Goal: Find specific page/section: Find specific page/section

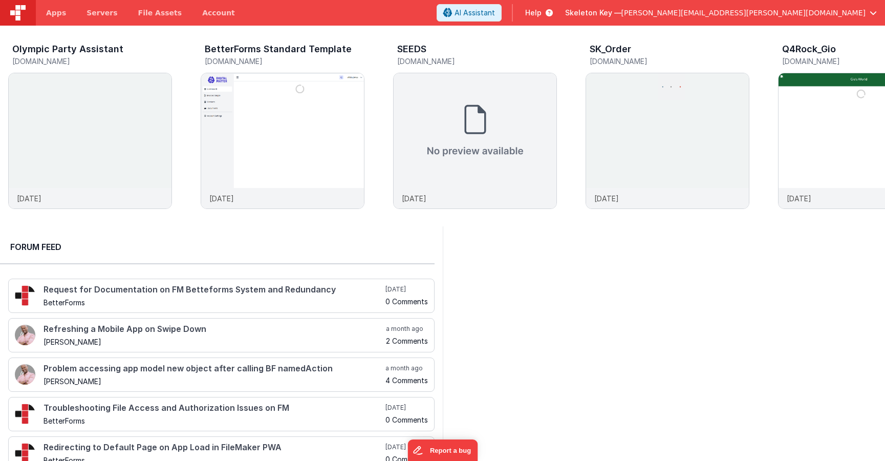
click at [574, 318] on div at bounding box center [664, 352] width 443 height 252
click at [510, 98] on img at bounding box center [474, 130] width 163 height 115
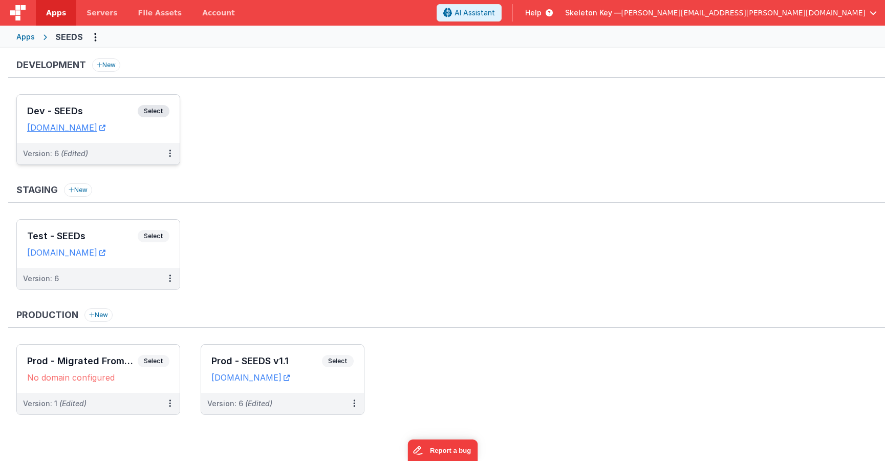
click at [156, 107] on span "Select" at bounding box center [154, 111] width 32 height 12
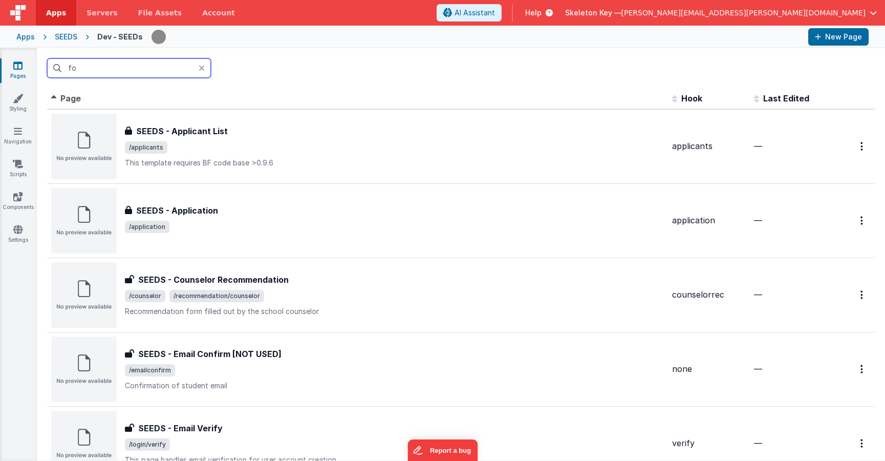
type input "f"
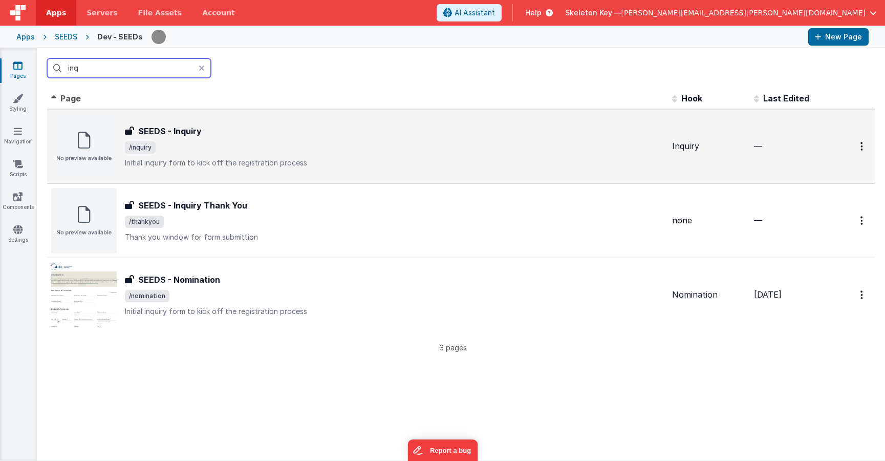
type input "inq"
click at [313, 150] on span "/inquiry" at bounding box center [394, 147] width 539 height 12
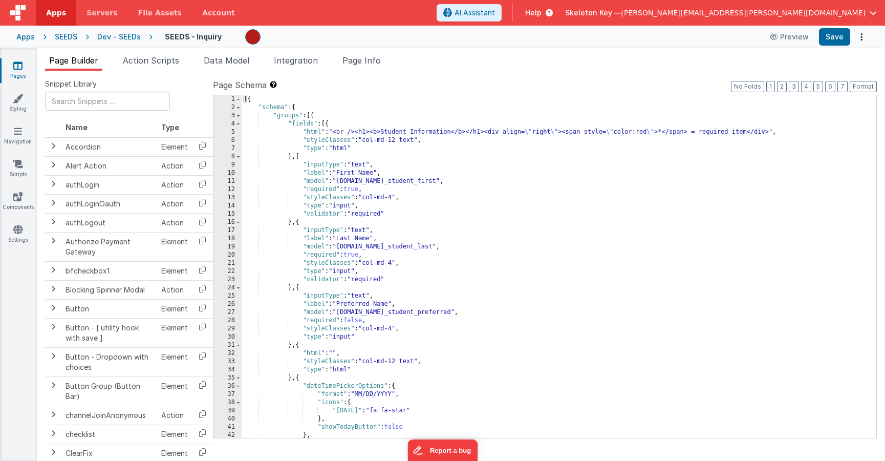
click at [649, 218] on div "[{ "schema" : { "groups" : [{ "fields" : [{ "html" : "<br /><h1><b>Student Info…" at bounding box center [555, 274] width 627 height 359
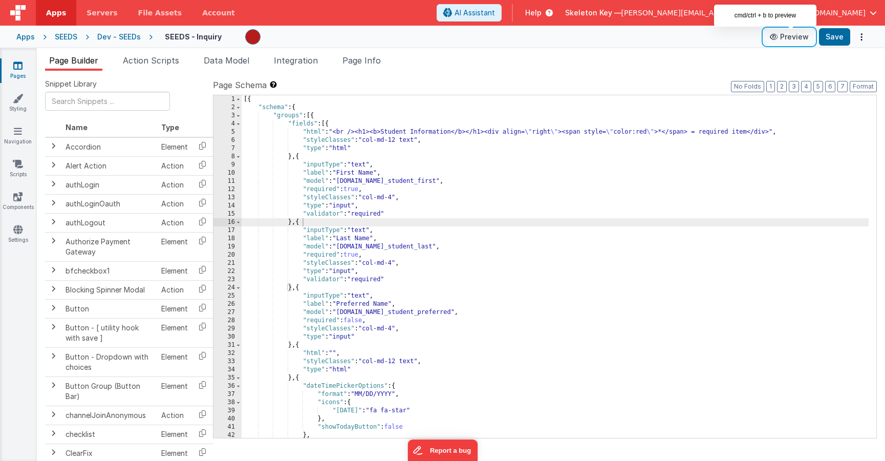
click at [799, 41] on button "Preview" at bounding box center [788, 37] width 51 height 16
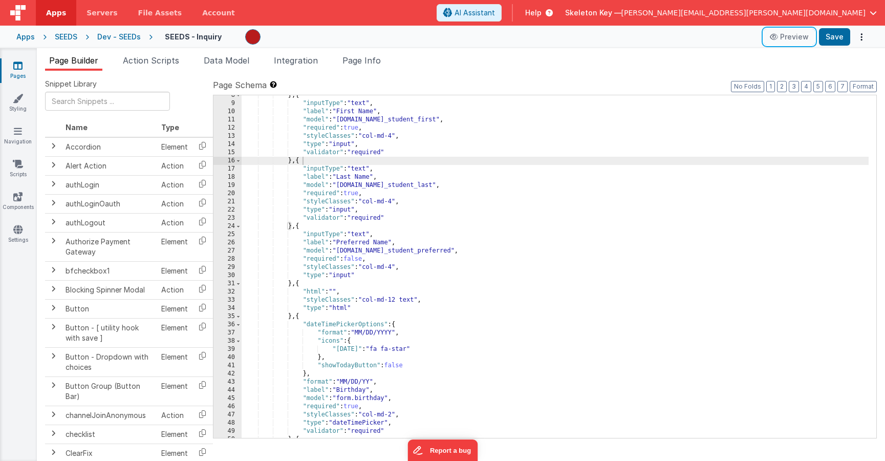
scroll to position [61, 0]
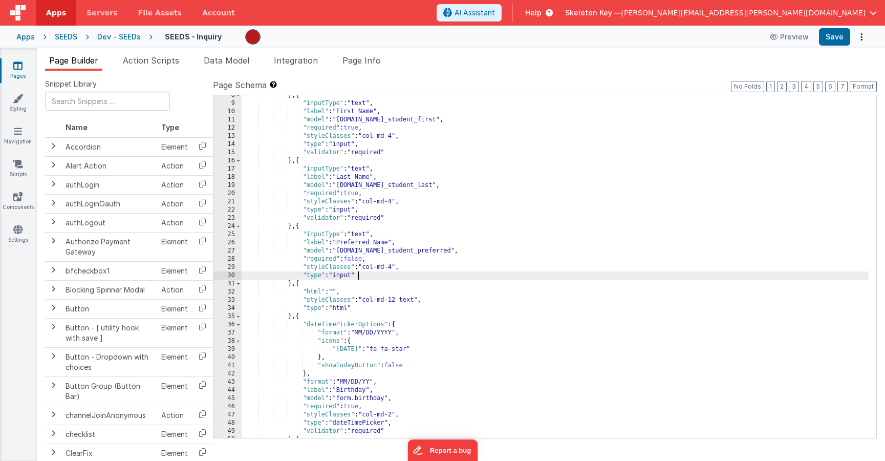
click at [542, 273] on div "} , { "inputType" : "text" , "label" : "First Name" , "model" : "[DOMAIN_NAME]_…" at bounding box center [555, 270] width 627 height 359
type input "u"
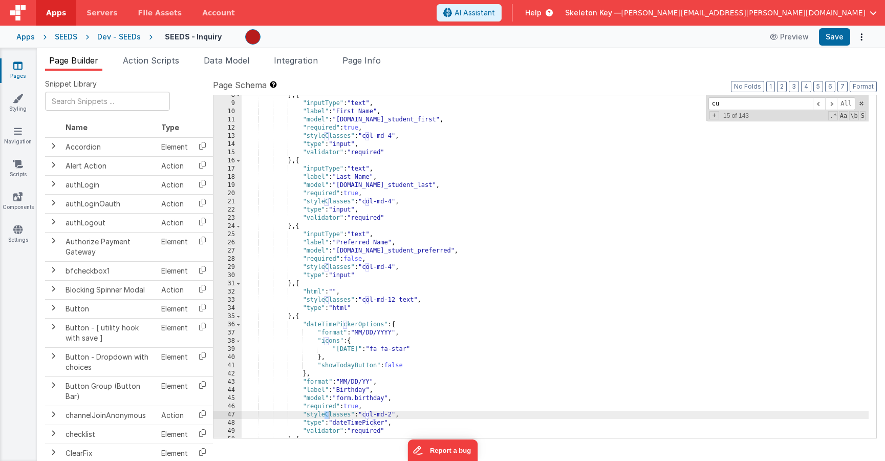
scroll to position [705, 0]
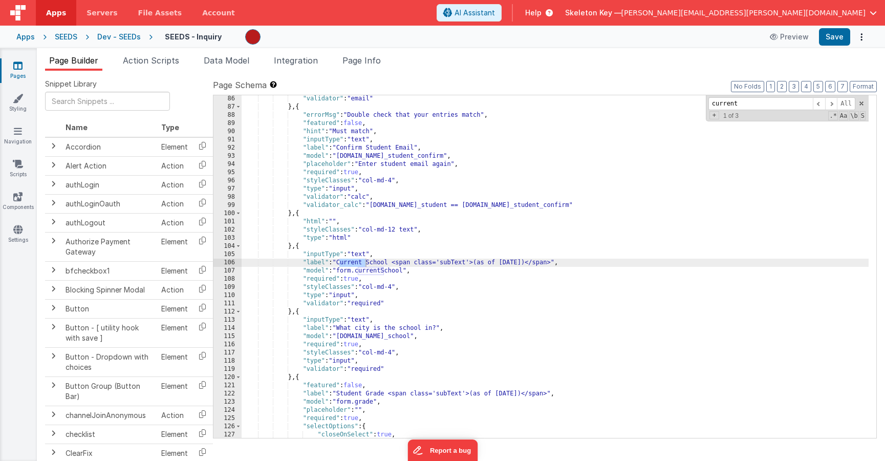
type input "current"
click at [539, 261] on div ""validator" : "email" } , { "errorMsg" : "Double check that your entries match"…" at bounding box center [555, 274] width 627 height 359
click at [589, 289] on div ""validator" : "email" } , { "errorMsg" : "Double check that your entries match"…" at bounding box center [555, 274] width 627 height 359
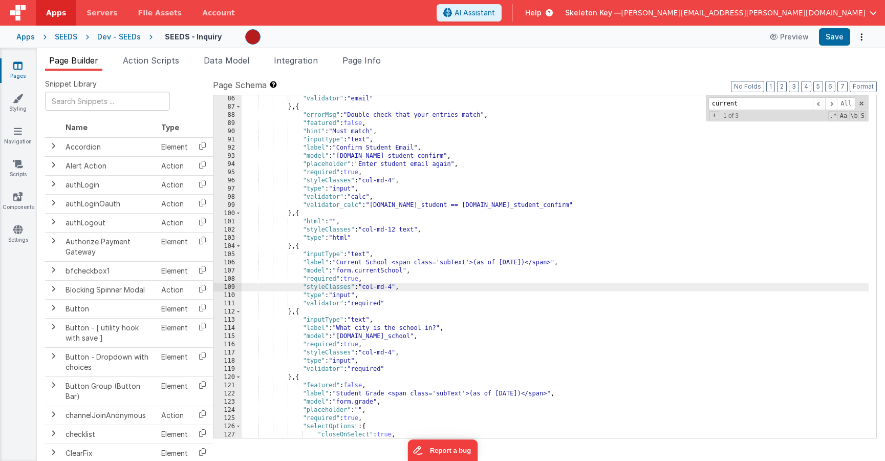
click at [535, 395] on div ""validator" : "email" } , { "errorMsg" : "Double check that your entries match"…" at bounding box center [555, 274] width 627 height 359
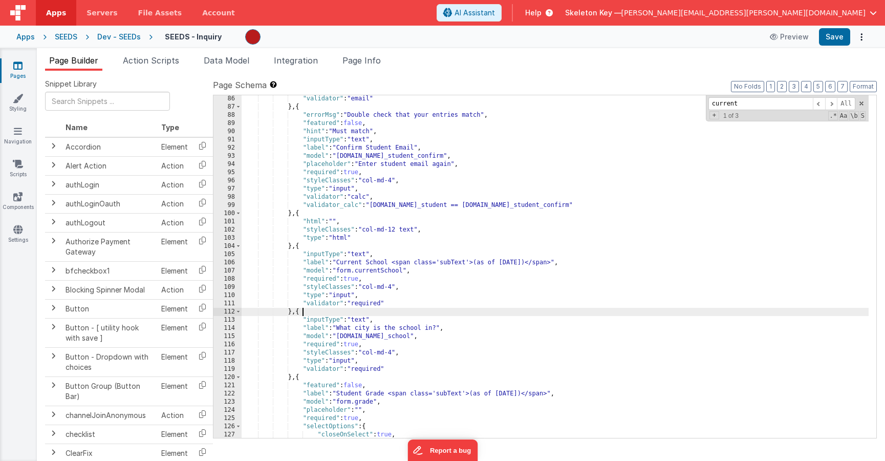
click at [615, 314] on div ""validator" : "email" } , { "errorMsg" : "Double check that your entries match"…" at bounding box center [555, 274] width 627 height 359
click at [17, 67] on icon at bounding box center [17, 65] width 9 height 10
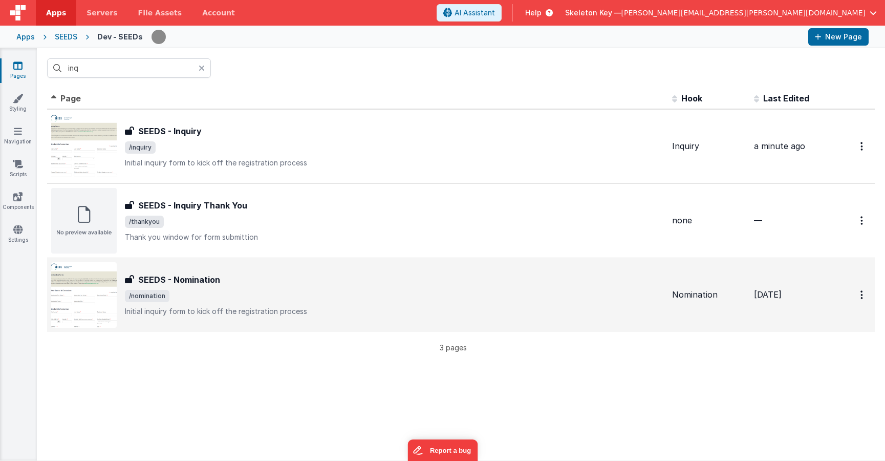
click at [195, 303] on div "SEEDS - Nomination SEEDS - Nomination /nomination Initial inquiry form to kick …" at bounding box center [394, 294] width 539 height 43
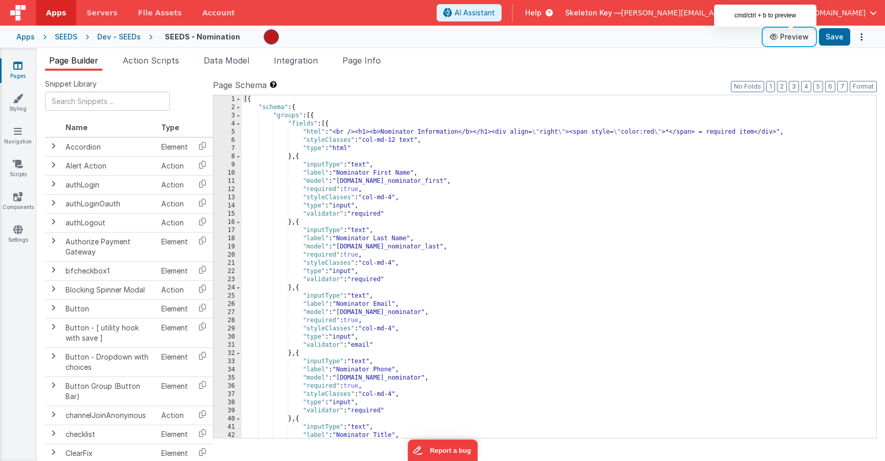
click at [793, 37] on button "Preview" at bounding box center [788, 37] width 51 height 16
click at [13, 68] on icon at bounding box center [17, 65] width 9 height 10
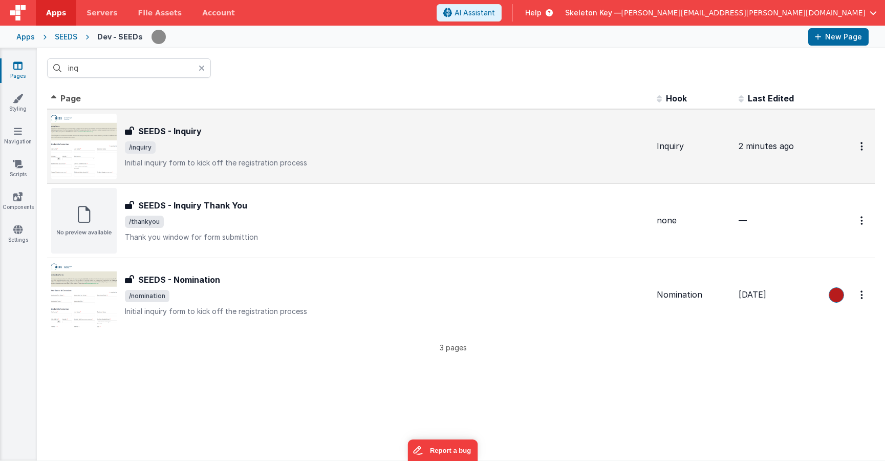
click at [264, 152] on span "/inquiry" at bounding box center [386, 147] width 523 height 12
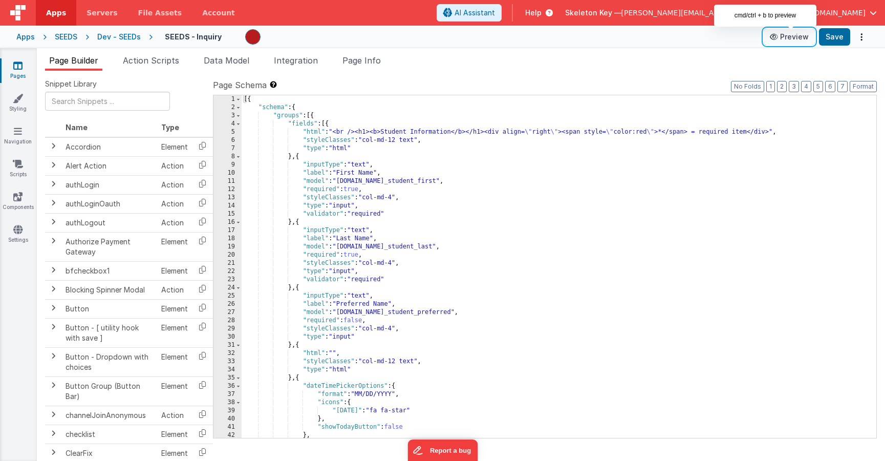
click at [807, 39] on button "Preview" at bounding box center [788, 37] width 51 height 16
click at [12, 62] on link "Pages" at bounding box center [17, 70] width 37 height 20
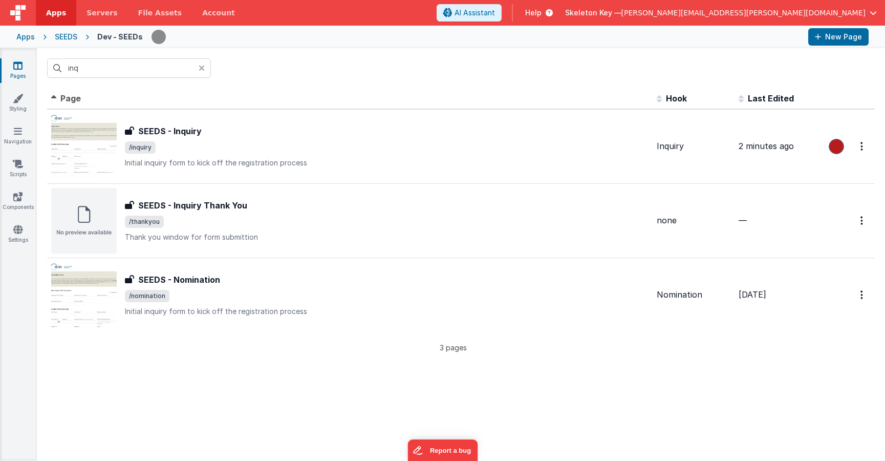
click at [204, 68] on icon at bounding box center [202, 68] width 6 height 8
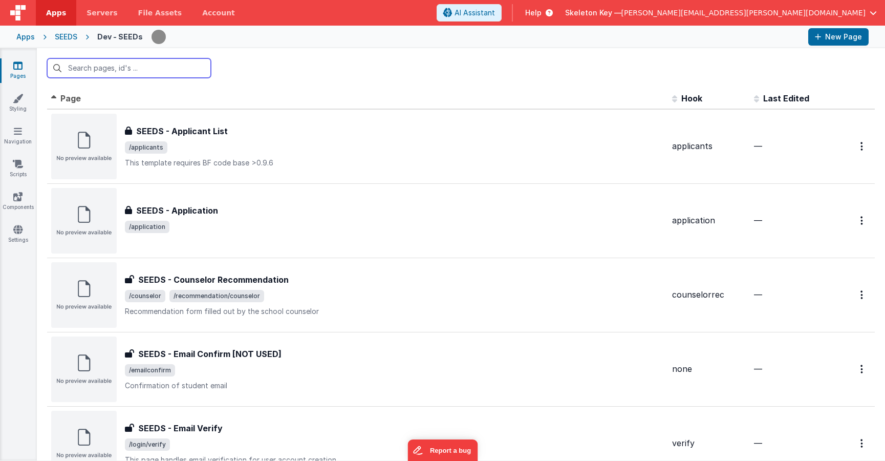
click at [192, 68] on input "text" at bounding box center [129, 67] width 164 height 19
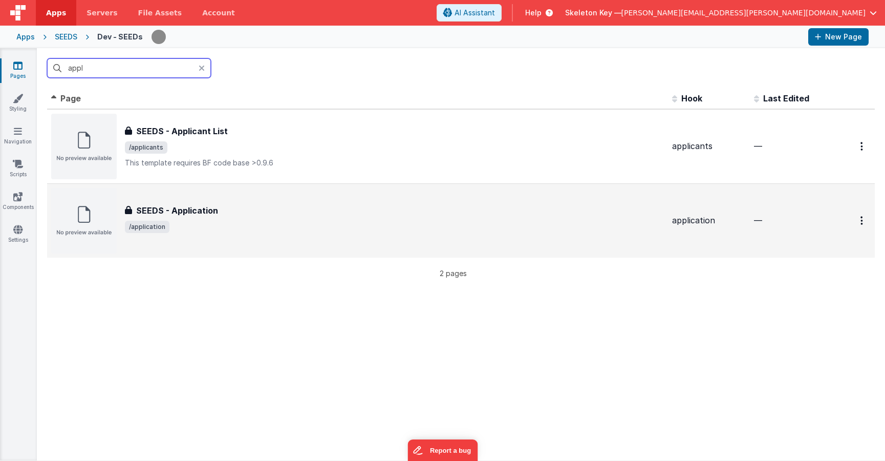
type input "appl"
click at [262, 207] on div "SEEDS - Application" at bounding box center [394, 210] width 539 height 12
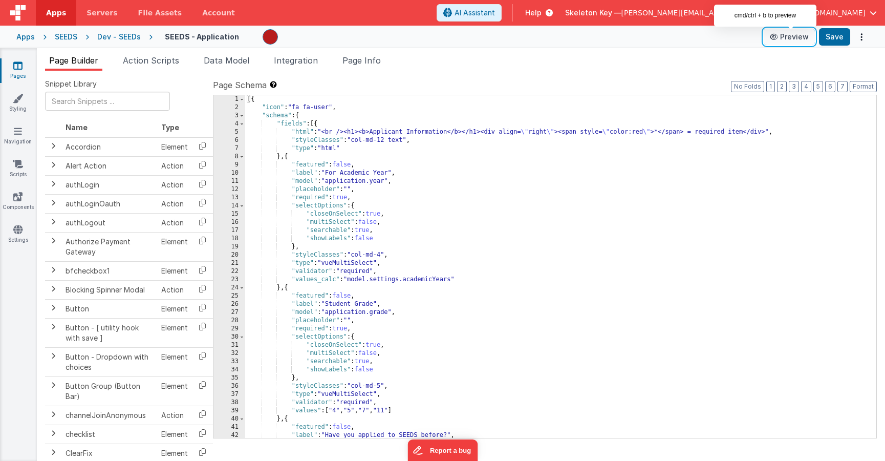
click at [795, 38] on button "Preview" at bounding box center [788, 37] width 51 height 16
click at [660, 200] on div "[{ "icon" : "fa fa-user" , "schema" : { "fields" : [{ "html" : "<br /><h1><b>Ap…" at bounding box center [556, 274] width 623 height 359
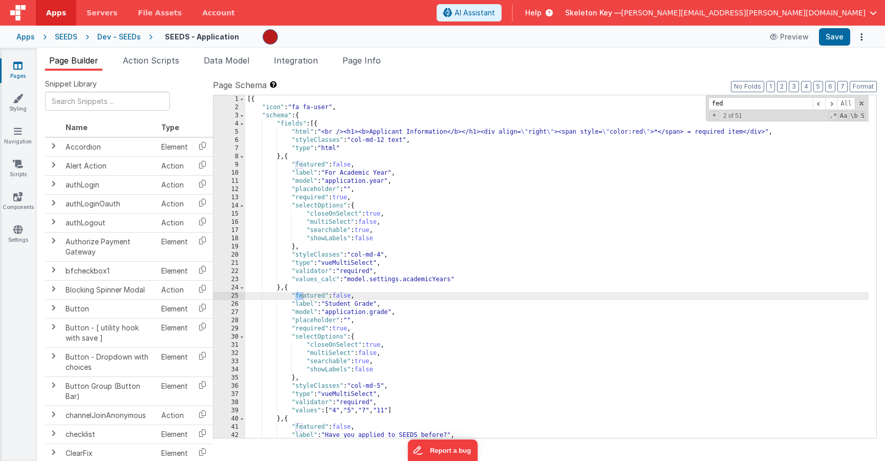
scroll to position [10849, 0]
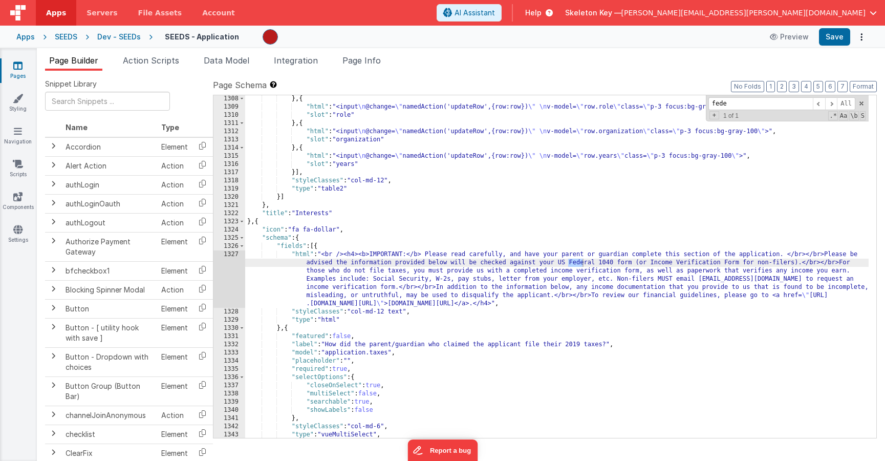
click at [752, 102] on input "fede" at bounding box center [760, 103] width 104 height 13
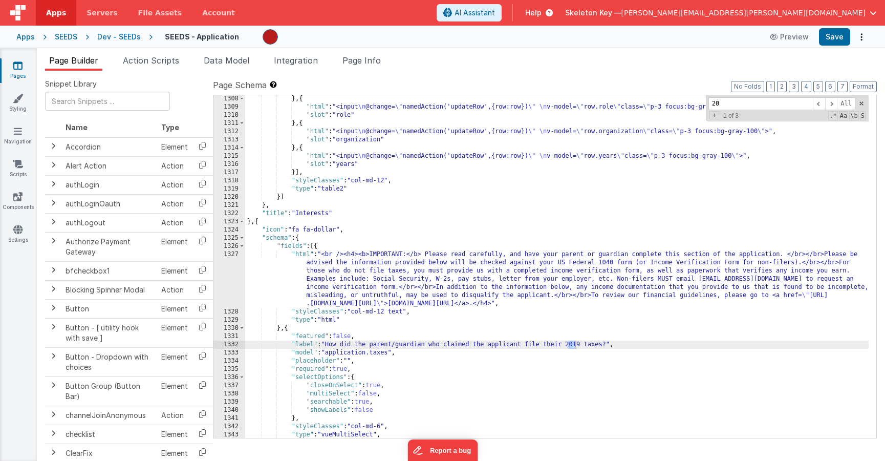
type input "2"
click at [16, 68] on icon at bounding box center [17, 65] width 9 height 10
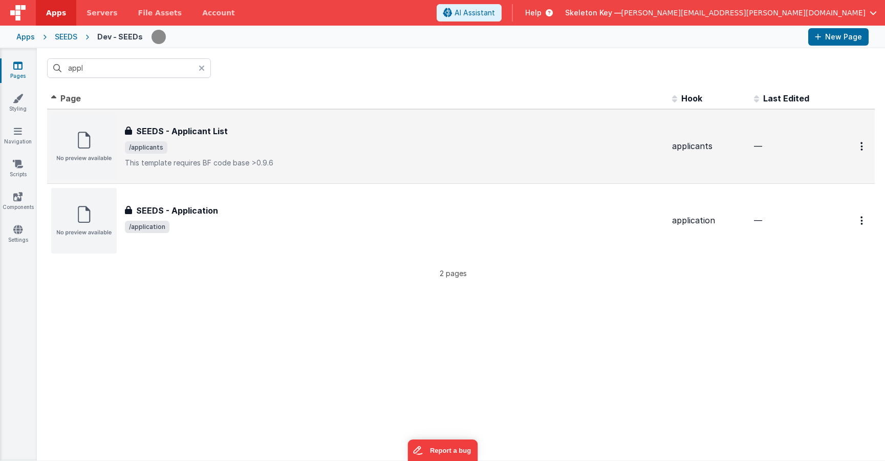
click at [217, 135] on h3 "SEEDS - Applicant List" at bounding box center [182, 131] width 92 height 12
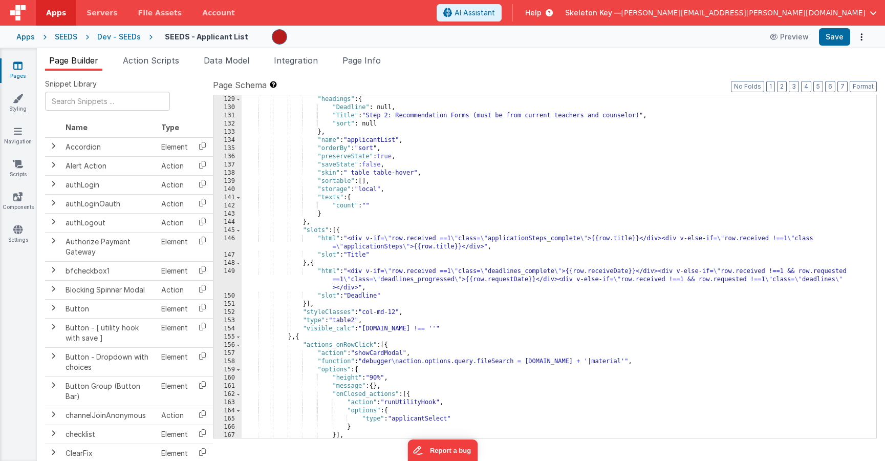
scroll to position [1075, 0]
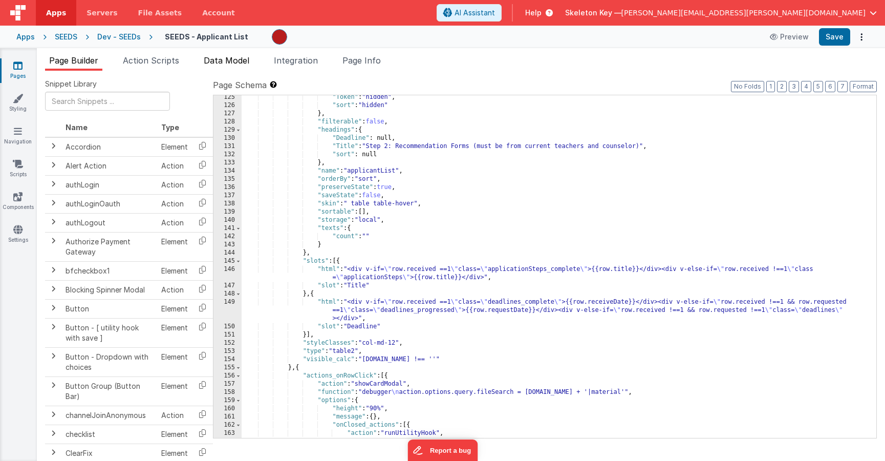
click at [227, 62] on span "Data Model" at bounding box center [227, 60] width 46 height 10
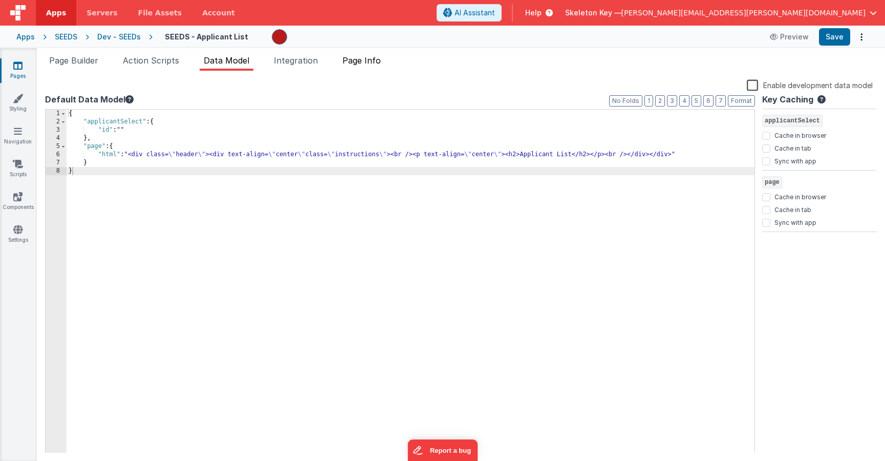
click at [365, 58] on span "Page Info" at bounding box center [361, 60] width 38 height 10
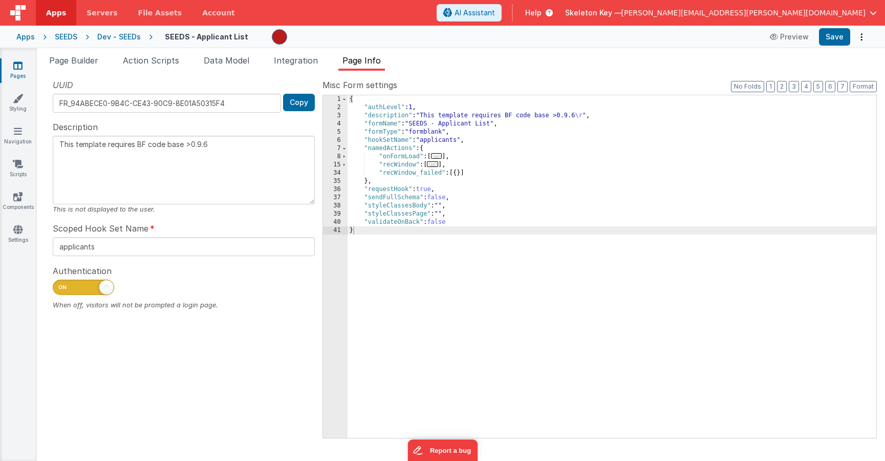
click at [23, 71] on link "Pages" at bounding box center [17, 70] width 37 height 20
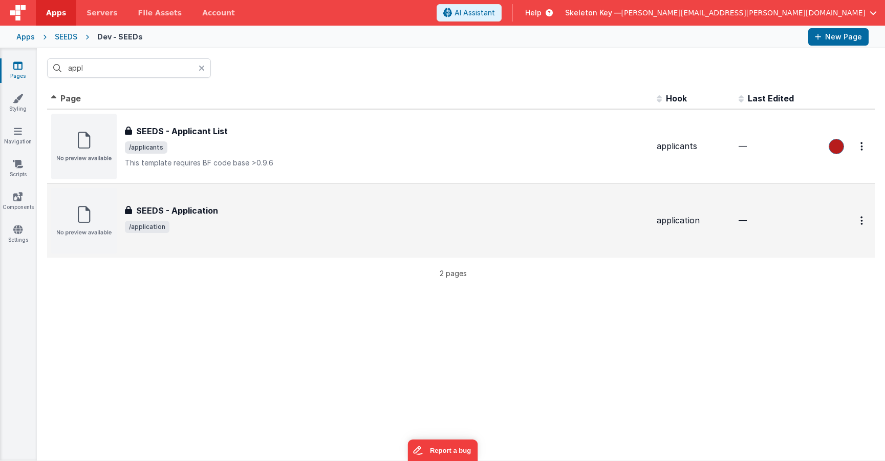
click at [217, 217] on div "SEEDS - Application SEEDS - Application /application" at bounding box center [386, 220] width 523 height 33
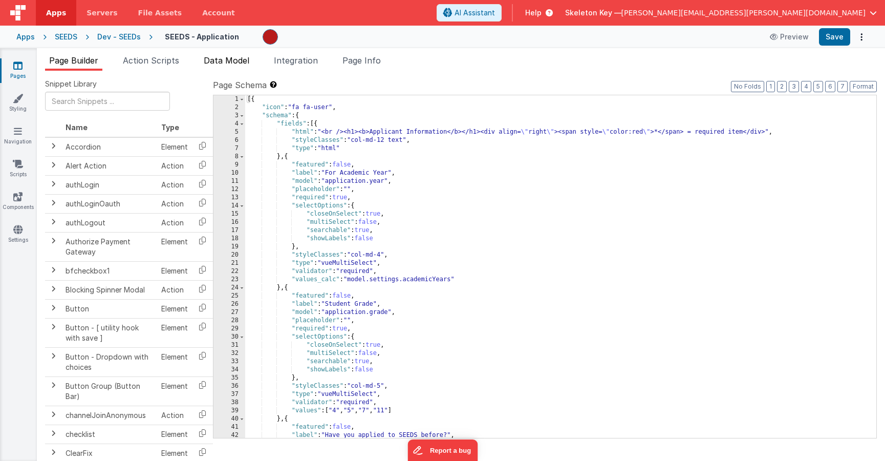
click at [219, 57] on span "Data Model" at bounding box center [227, 60] width 46 height 10
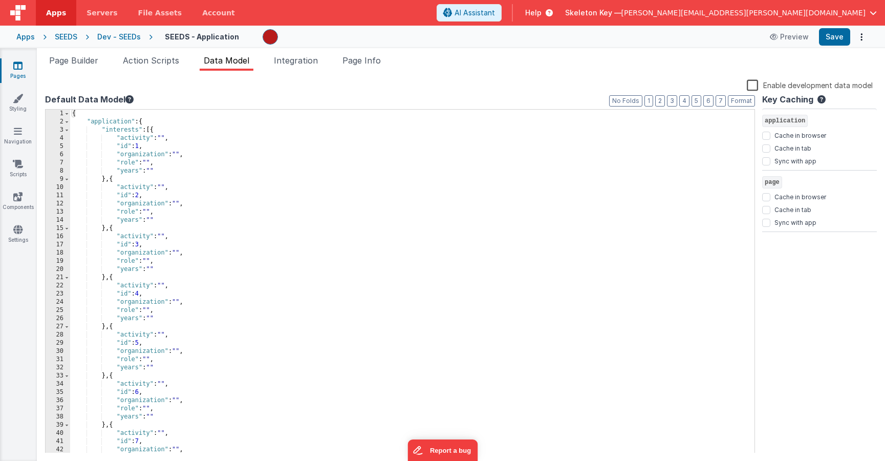
scroll to position [123, 0]
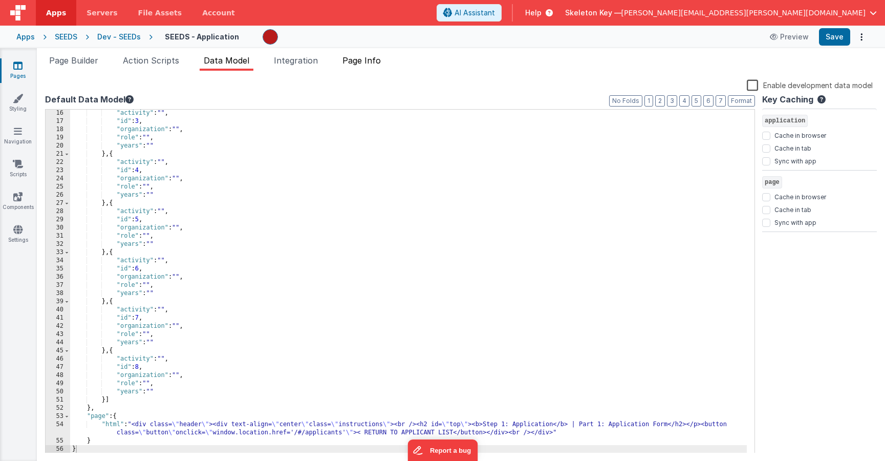
click at [370, 59] on span "Page Info" at bounding box center [361, 60] width 38 height 10
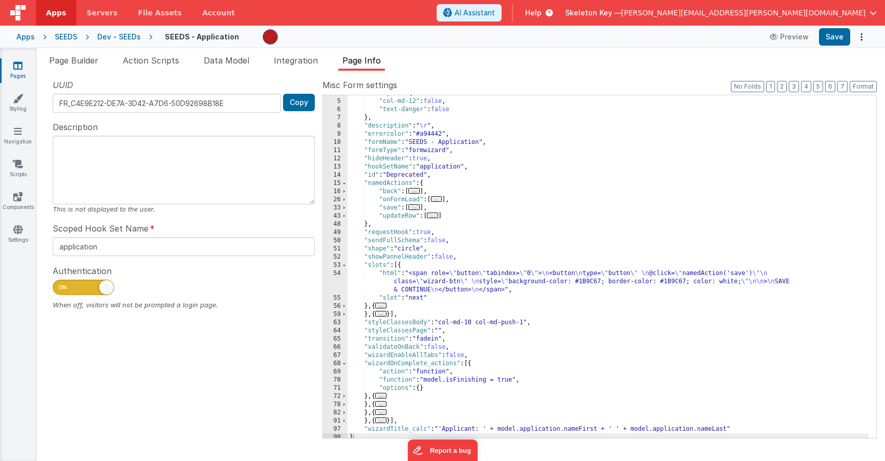
scroll to position [34, 0]
click at [20, 65] on icon at bounding box center [17, 65] width 9 height 10
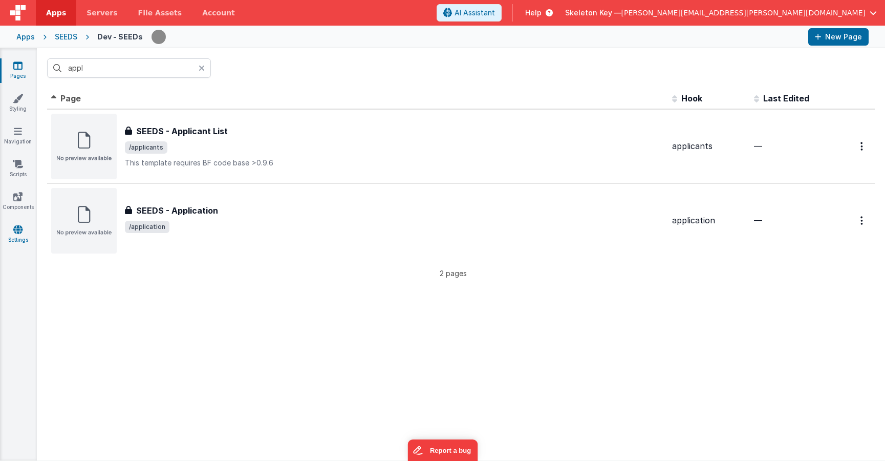
click at [25, 231] on link "Settings" at bounding box center [17, 234] width 37 height 20
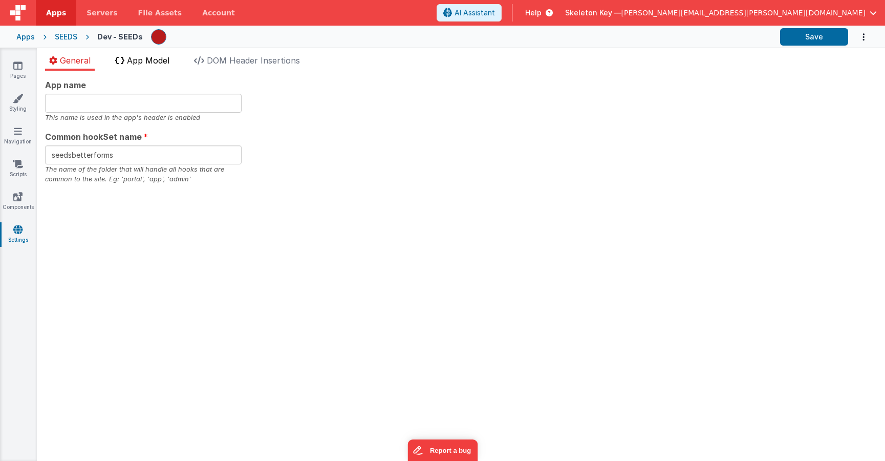
click at [151, 60] on span "App Model" at bounding box center [148, 60] width 42 height 10
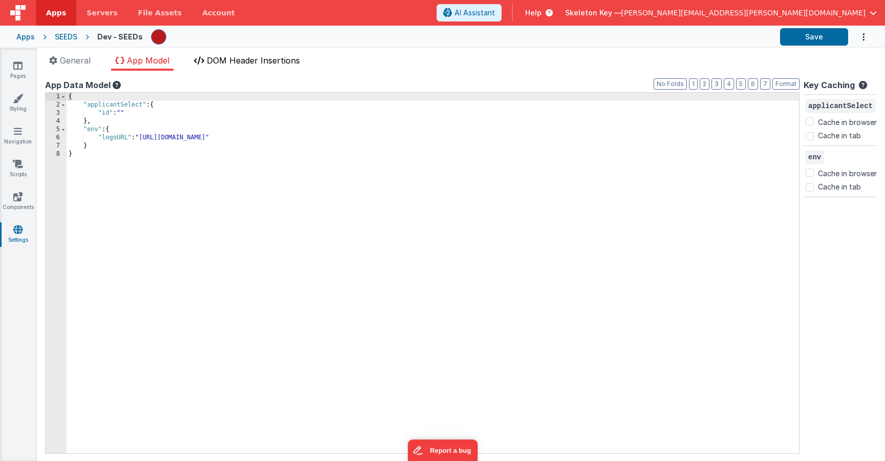
click at [246, 62] on span "DOM Header Insertions" at bounding box center [253, 60] width 93 height 10
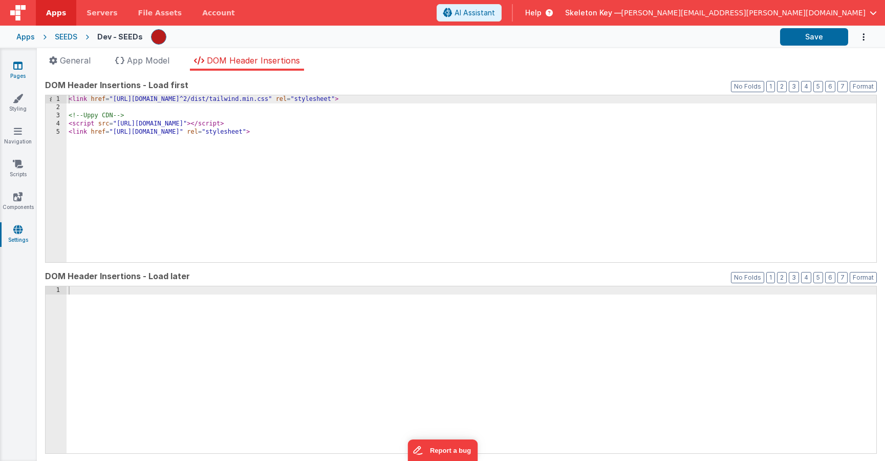
click at [16, 73] on link "Pages" at bounding box center [17, 70] width 37 height 20
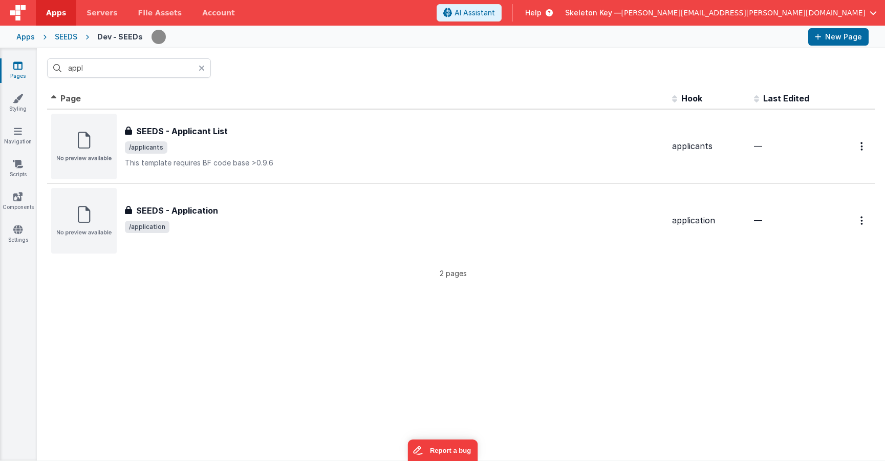
click at [203, 69] on icon at bounding box center [202, 68] width 6 height 8
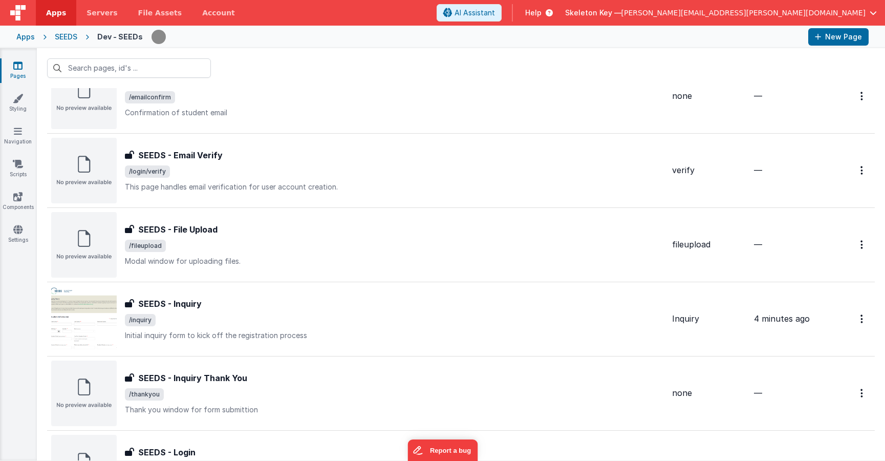
scroll to position [300, 0]
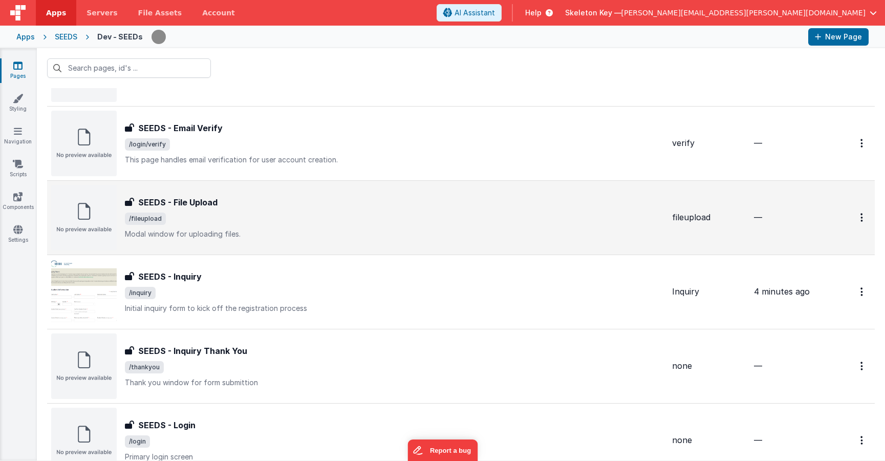
click at [245, 216] on span "/fileupload" at bounding box center [394, 218] width 539 height 12
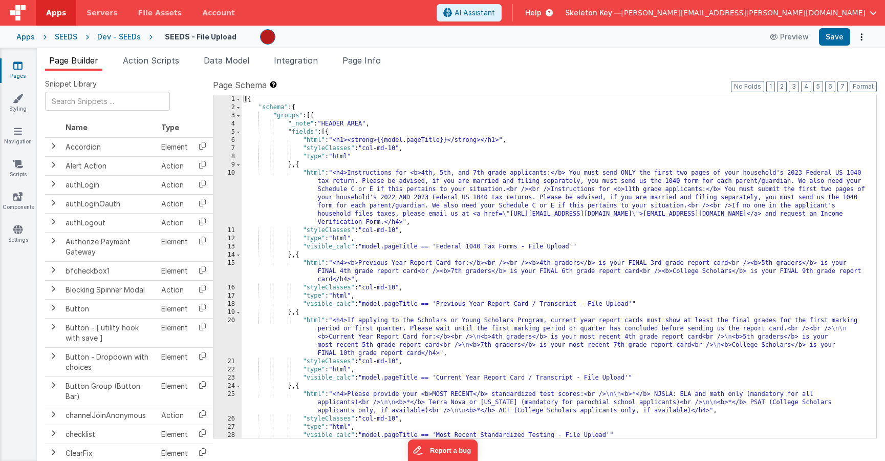
click at [477, 222] on div "[{ "schema" : { "groups" : [{ "_note" : "HEADER AREA" , "fields" : [{ "html" : …" at bounding box center [555, 274] width 627 height 359
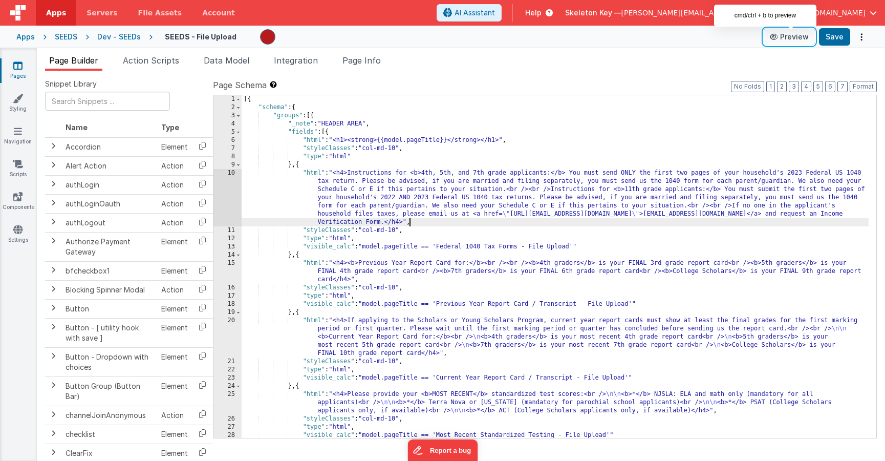
click at [801, 36] on button "Preview" at bounding box center [788, 37] width 51 height 16
click at [561, 179] on div "[{ "schema" : { "groups" : [{ "_note" : "HEADER AREA" , "fields" : [{ "html" : …" at bounding box center [555, 274] width 627 height 359
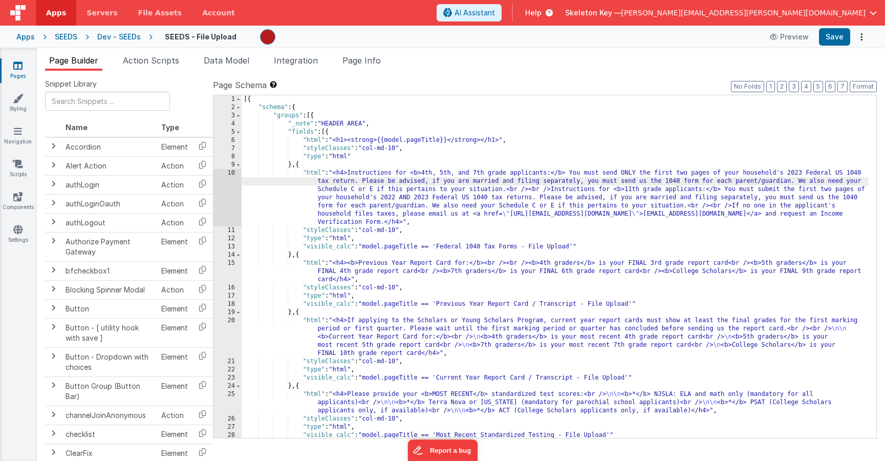
click at [222, 194] on div "10" at bounding box center [227, 197] width 28 height 57
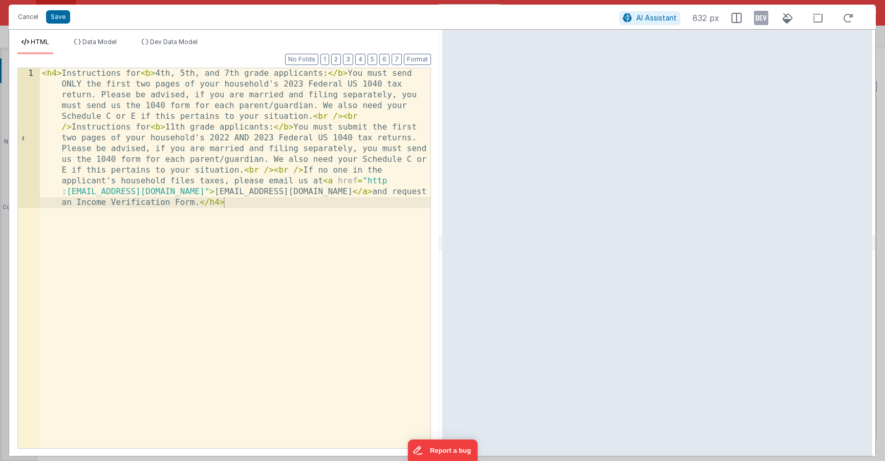
click at [301, 82] on div "< h4 > Instructions for < b > 4th, 5th, and 7th grade applicants: </ b > You mu…" at bounding box center [235, 397] width 390 height 659
click at [284, 228] on div "< h4 > Instructions for < b > 4th, 5th, and 7th grade applicants: </ b > You mu…" at bounding box center [235, 397] width 390 height 659
click at [228, 138] on div "< h4 > Instructions for < b > 4th, 5th, and 7th grade applicants: </ b > You mu…" at bounding box center [235, 397] width 390 height 659
click at [59, 15] on button "Save" at bounding box center [58, 16] width 24 height 13
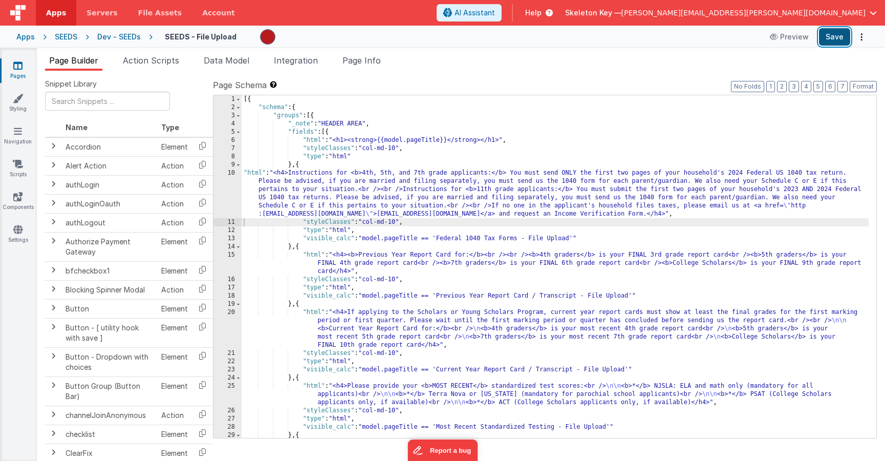
click at [840, 33] on button "Save" at bounding box center [834, 36] width 31 height 17
click at [25, 67] on link "Pages" at bounding box center [17, 70] width 37 height 20
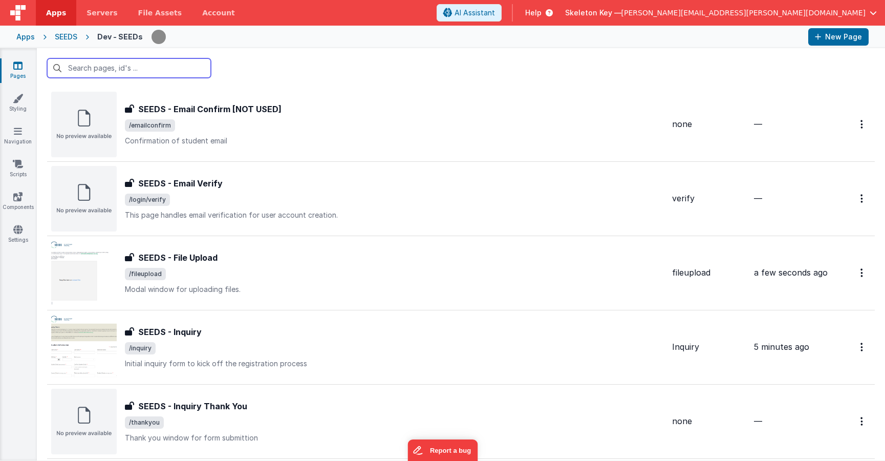
scroll to position [249, 0]
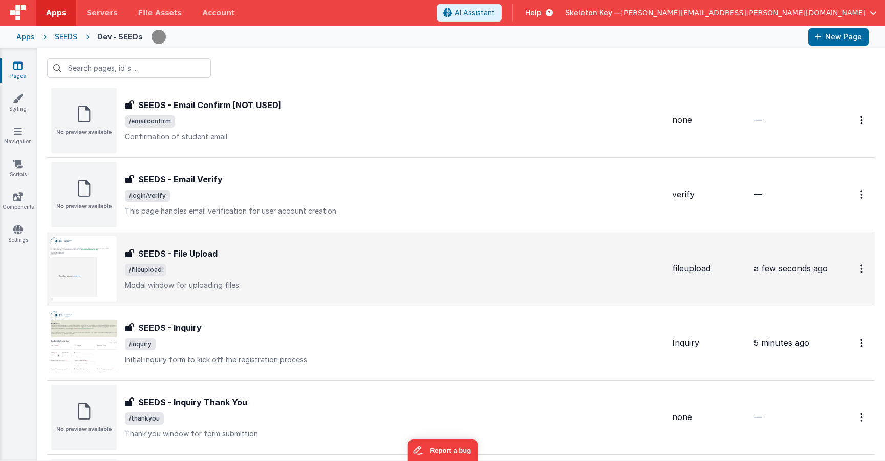
click at [196, 264] on span "/fileupload" at bounding box center [394, 270] width 539 height 12
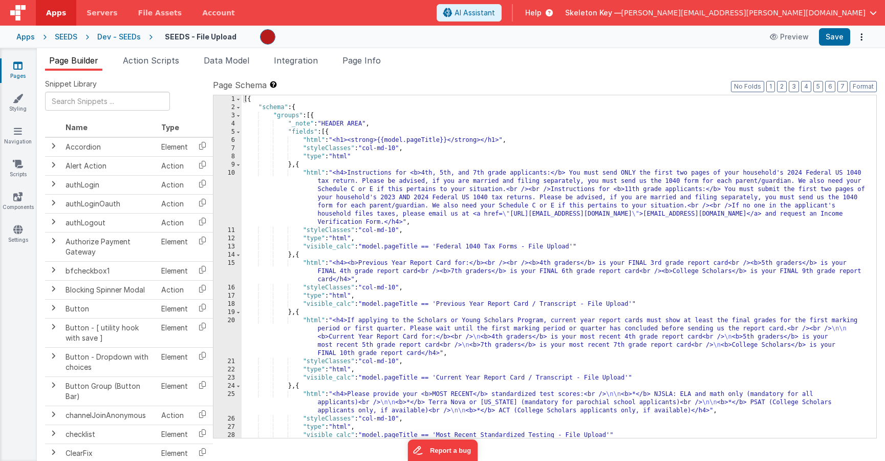
click at [510, 192] on div "[{ "schema" : { "groups" : [{ "_note" : "HEADER AREA" , "fields" : [{ "html" : …" at bounding box center [555, 274] width 627 height 359
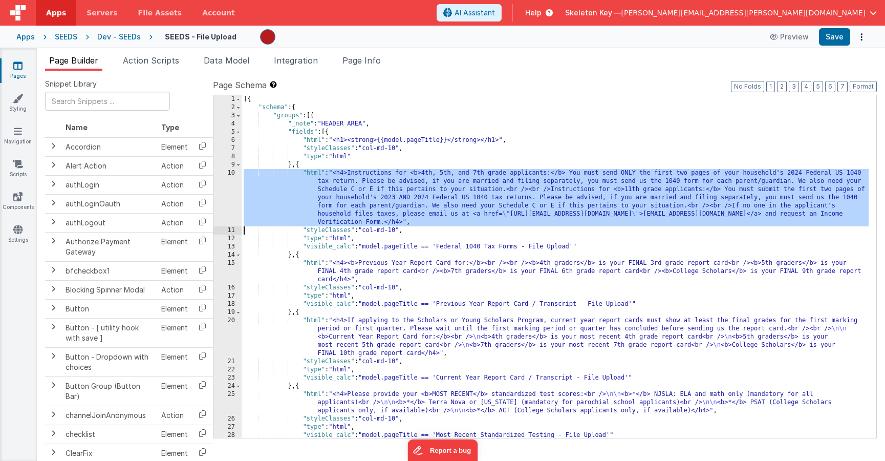
click at [222, 191] on div "10" at bounding box center [227, 197] width 28 height 57
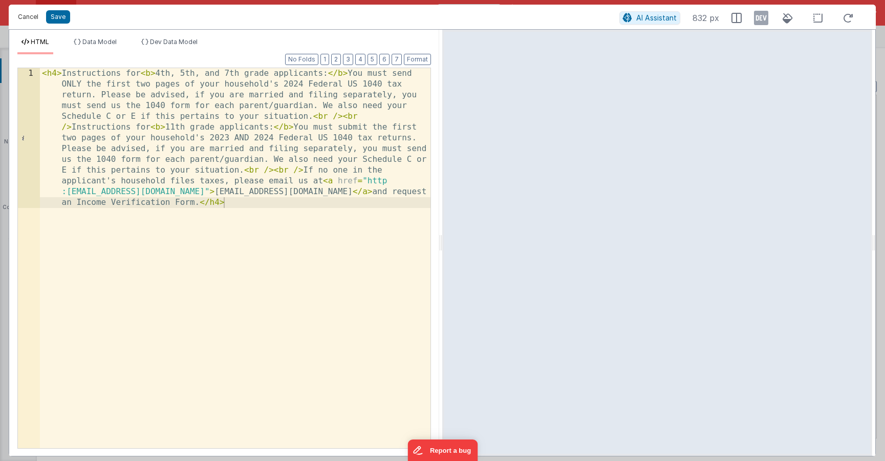
click at [26, 14] on button "Cancel" at bounding box center [28, 17] width 31 height 14
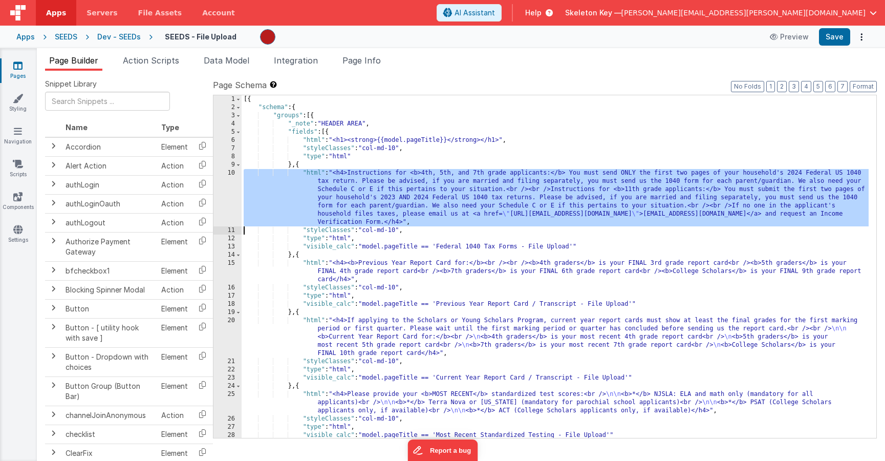
click at [216, 201] on div "10" at bounding box center [227, 197] width 28 height 57
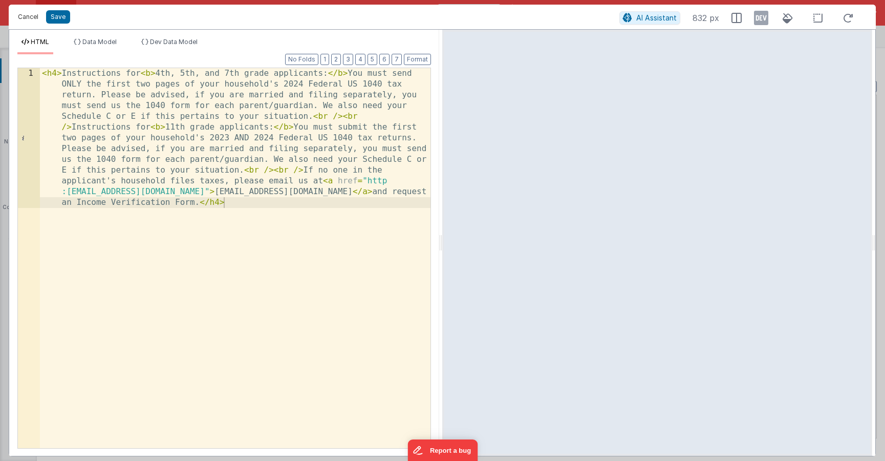
click at [28, 18] on button "Cancel" at bounding box center [28, 17] width 31 height 14
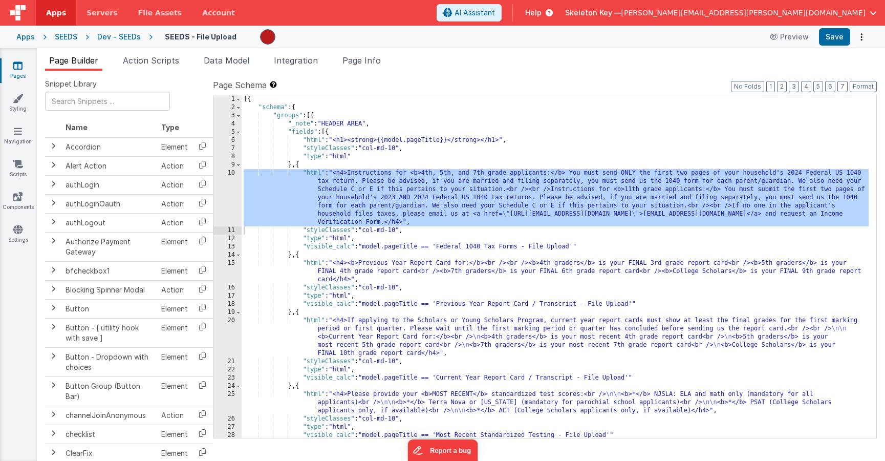
click at [20, 65] on icon at bounding box center [17, 65] width 9 height 10
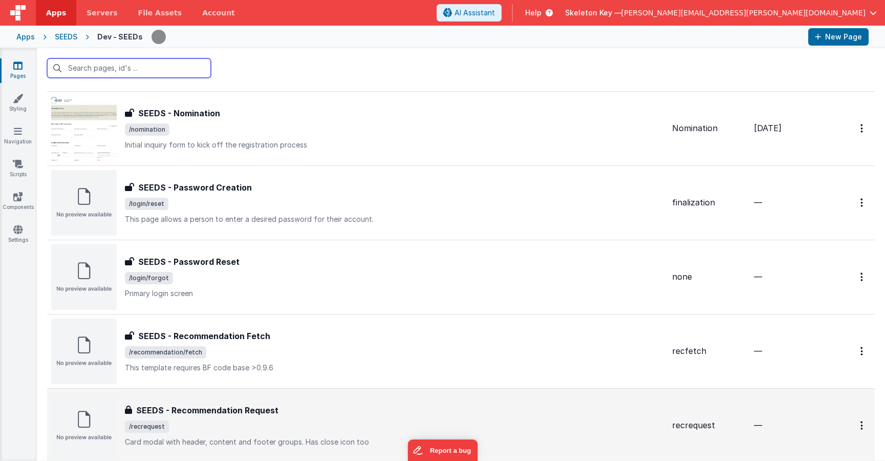
scroll to position [751, 0]
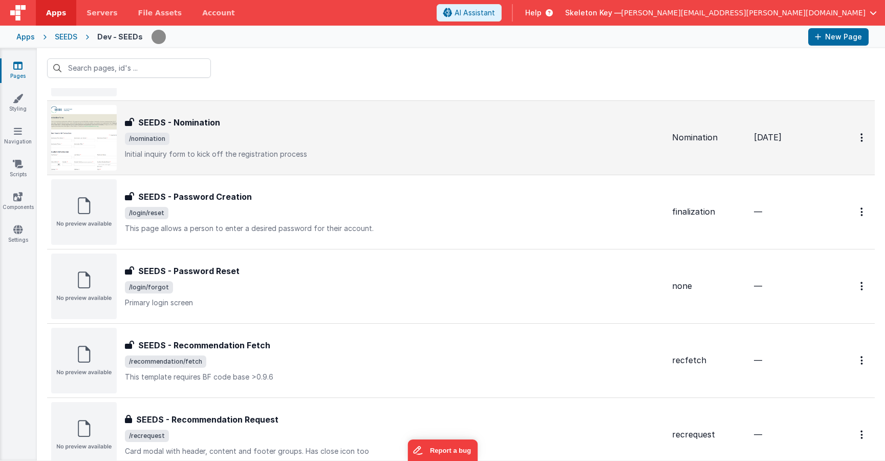
click at [315, 139] on span "/nomination" at bounding box center [394, 139] width 539 height 12
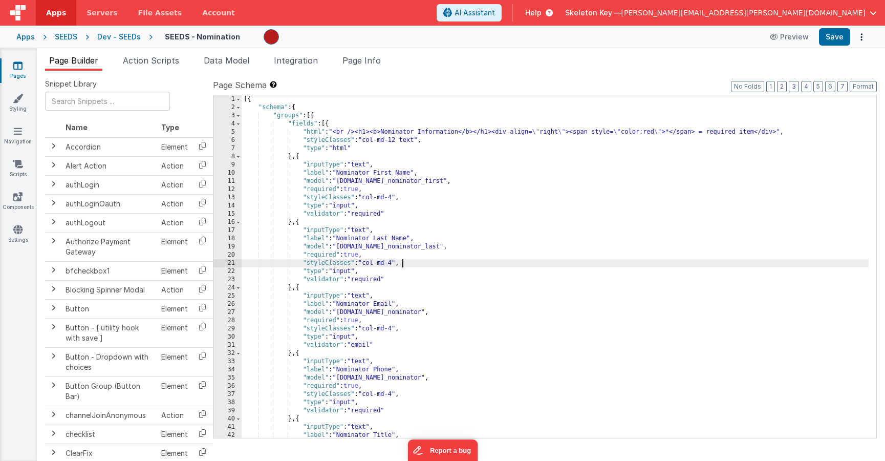
click at [469, 263] on div "[{ "schema" : { "groups" : [{ "fields" : [{ "html" : "<br /><h1><b>Nominator In…" at bounding box center [555, 274] width 627 height 359
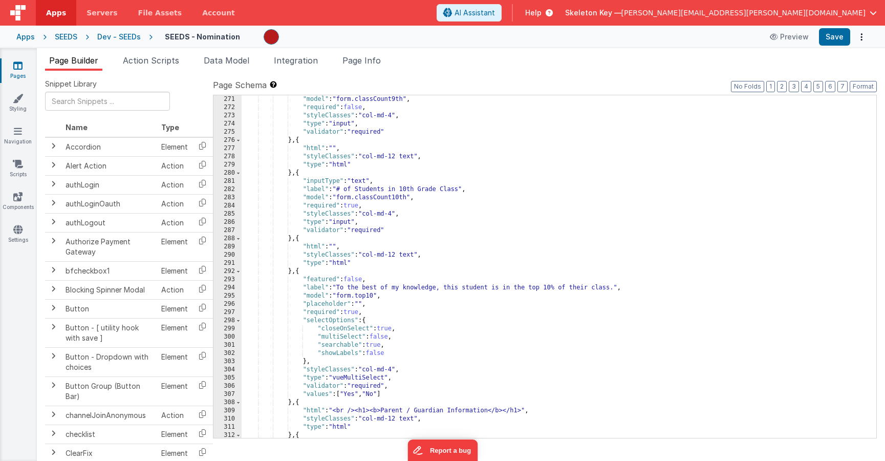
scroll to position [2149, 0]
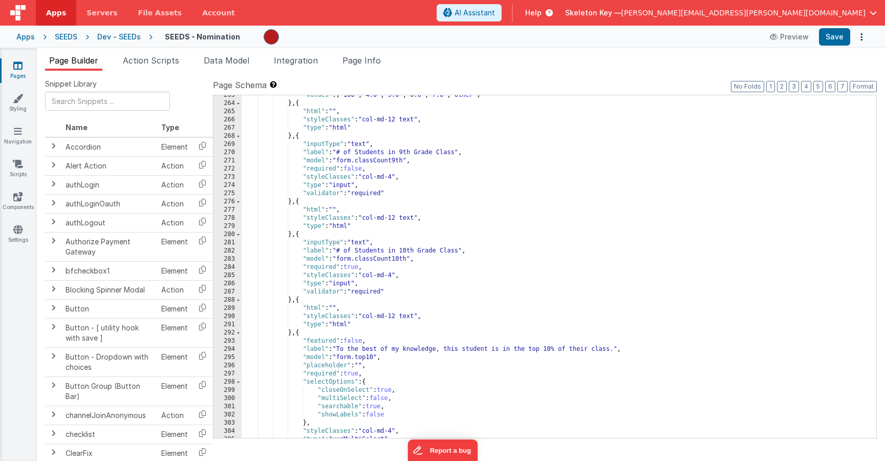
click at [599, 205] on div ""values" : [ "100" , "4.0" , "5.0" , "6.0" , "7.0" , "Other" ] } , { "html" : "…" at bounding box center [555, 270] width 627 height 359
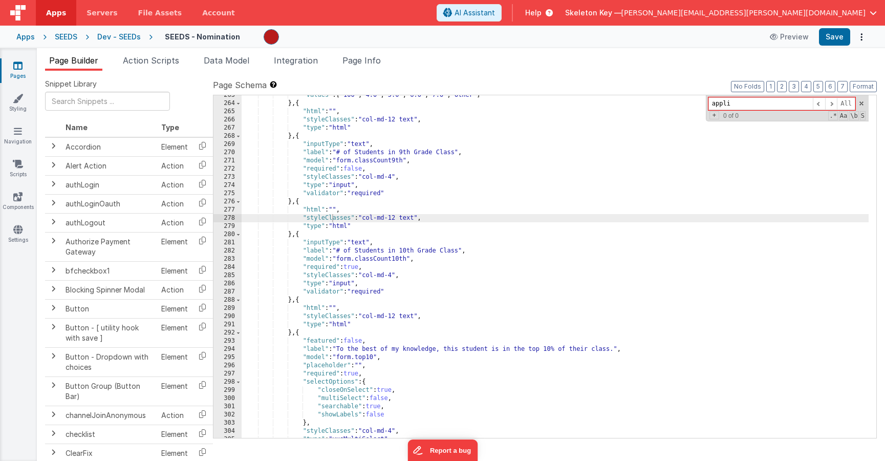
type input "appli"
click at [603, 56] on ul "Page Builder Action Scripts Data Model Integration Page Info" at bounding box center [461, 62] width 848 height 16
click at [864, 103] on span at bounding box center [861, 103] width 7 height 7
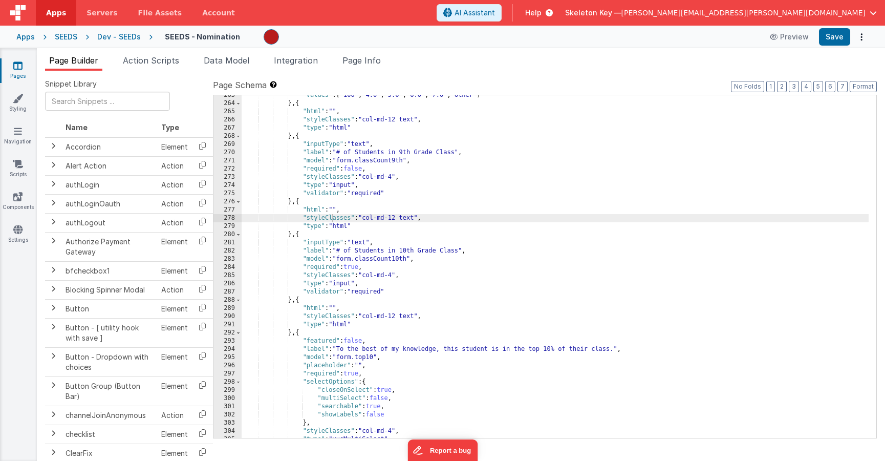
click at [18, 67] on icon at bounding box center [17, 65] width 9 height 10
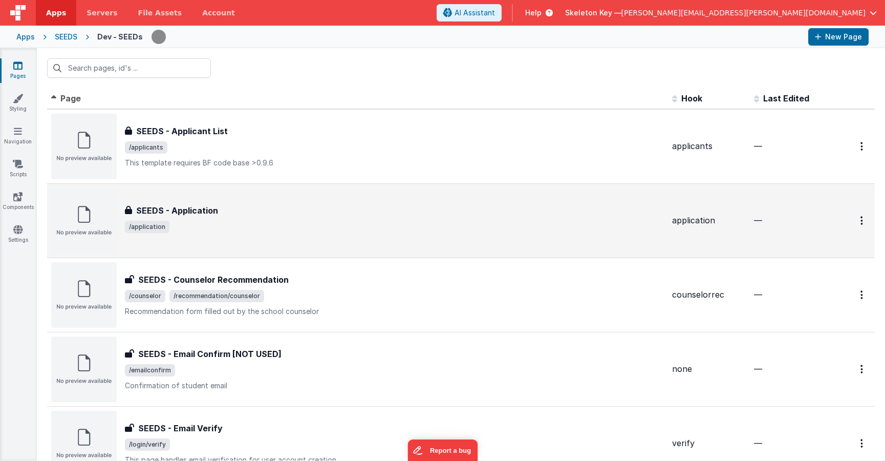
click at [227, 215] on div "SEEDS - Application" at bounding box center [394, 210] width 539 height 12
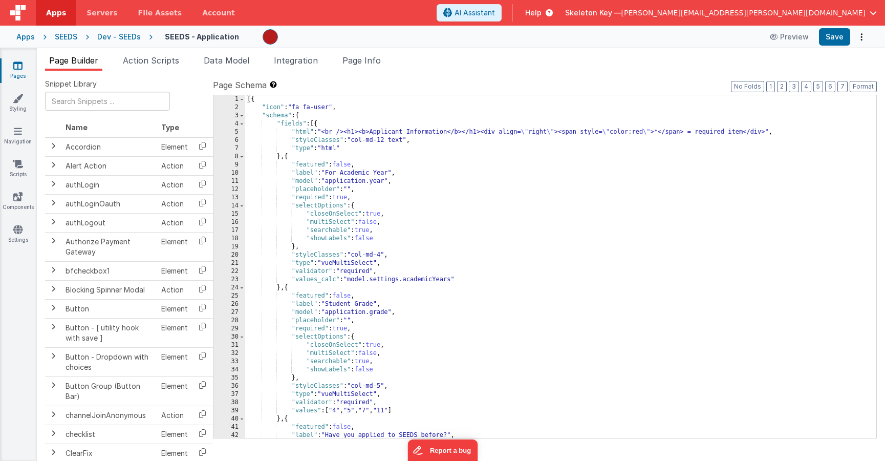
click at [574, 217] on div "[{ "icon" : "fa fa-user" , "schema" : { "fields" : [{ "html" : "<br /><h1><b>Ap…" at bounding box center [556, 274] width 623 height 359
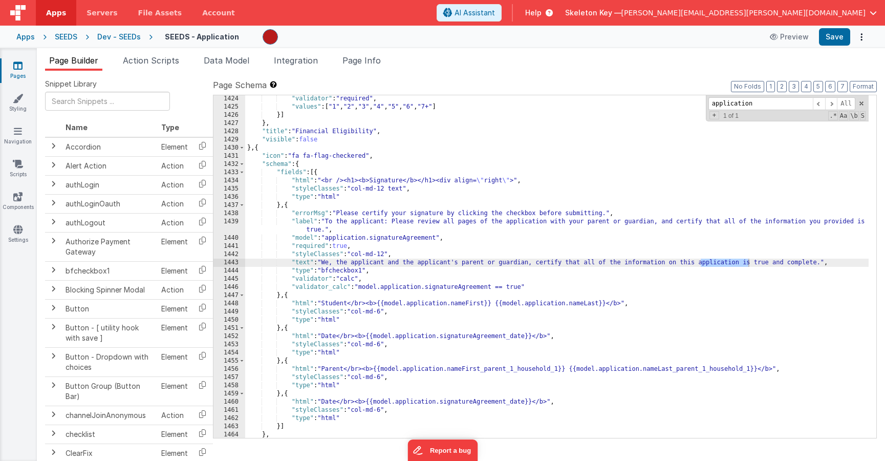
scroll to position [11848, 0]
type input "a"
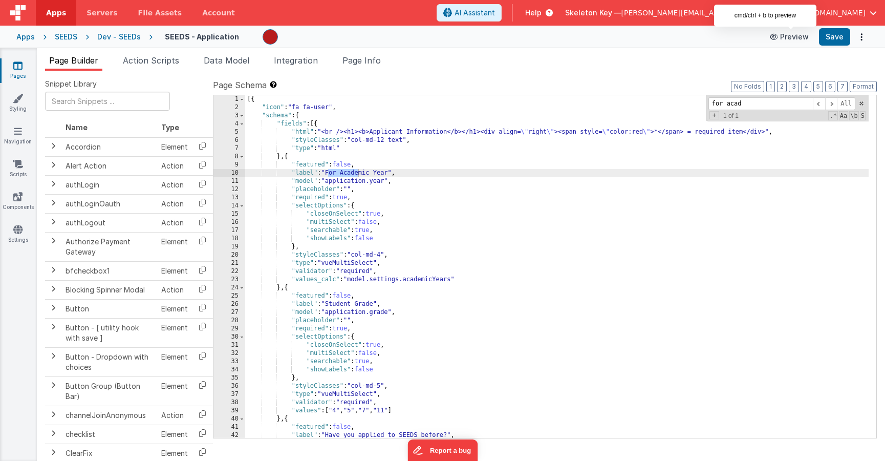
type input "for acad"
click at [806, 38] on button "Preview" at bounding box center [788, 37] width 51 height 16
click at [21, 37] on div "Apps" at bounding box center [25, 37] width 18 height 10
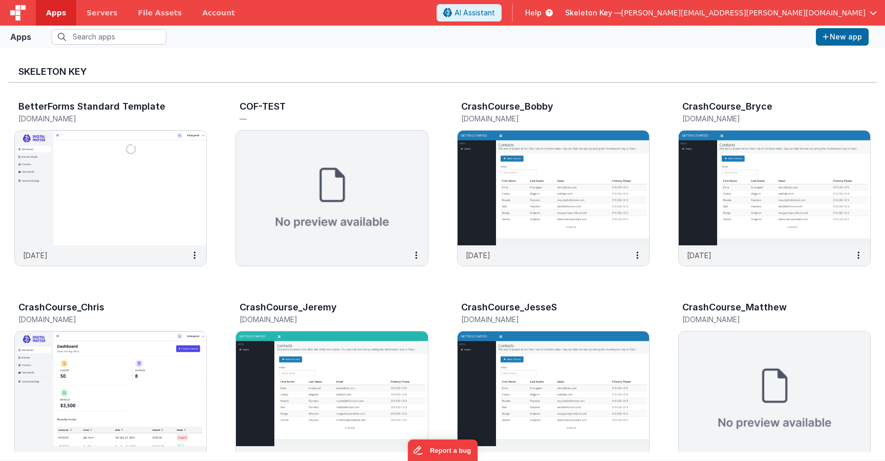
click at [818, 14] on span "[PERSON_NAME][EMAIL_ADDRESS][PERSON_NAME][DOMAIN_NAME]" at bounding box center [743, 13] width 244 height 10
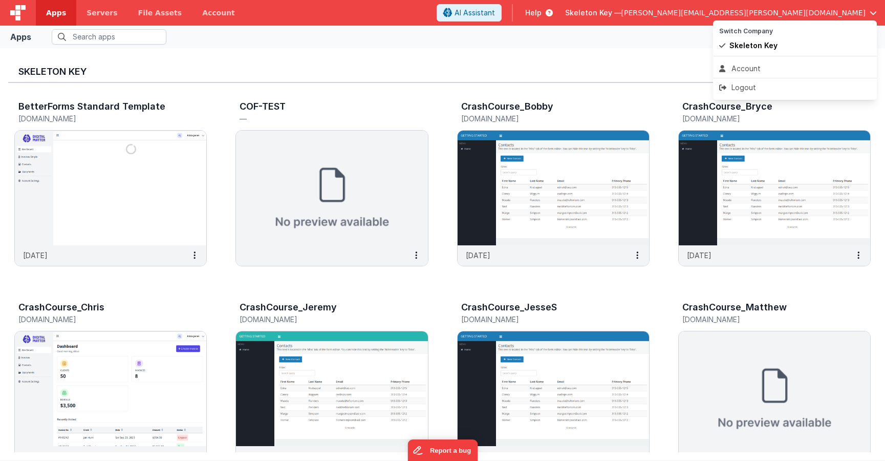
click at [576, 46] on button at bounding box center [442, 230] width 885 height 461
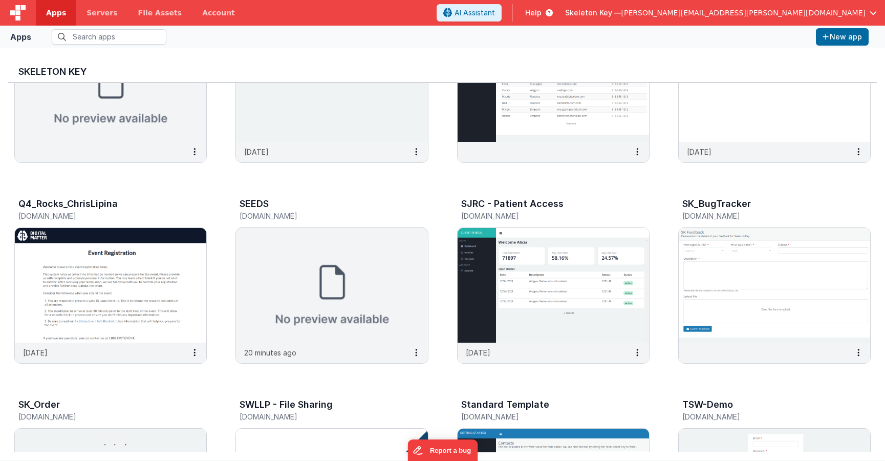
scroll to position [872, 0]
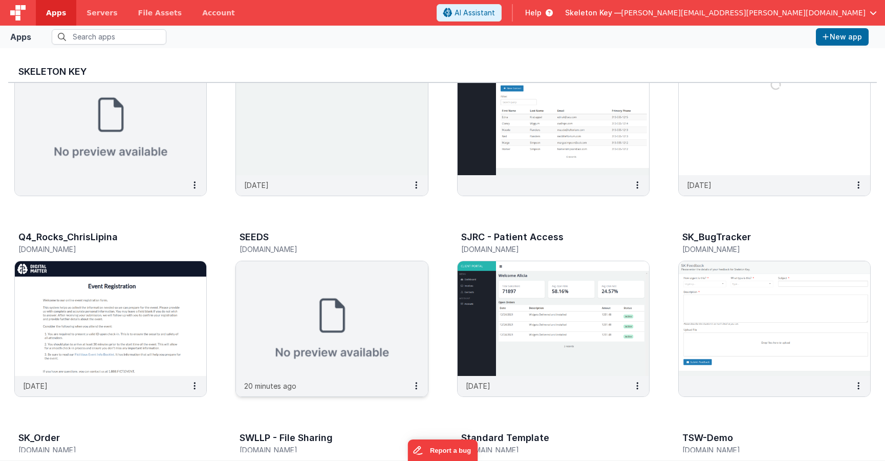
click at [366, 299] on img at bounding box center [331, 318] width 191 height 115
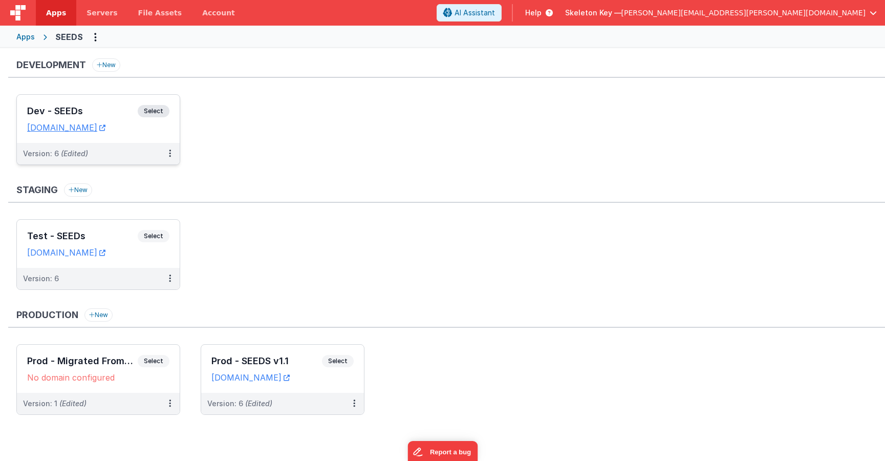
click at [153, 111] on span "Select" at bounding box center [154, 111] width 32 height 12
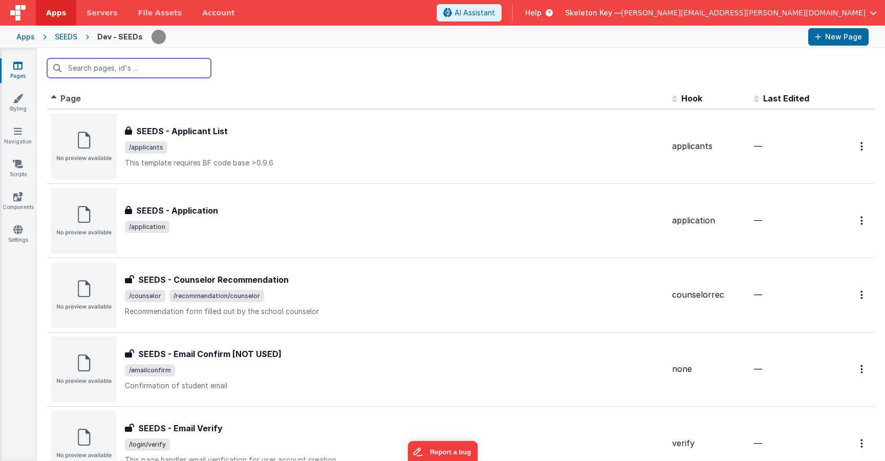
click at [150, 68] on input "text" at bounding box center [129, 67] width 164 height 19
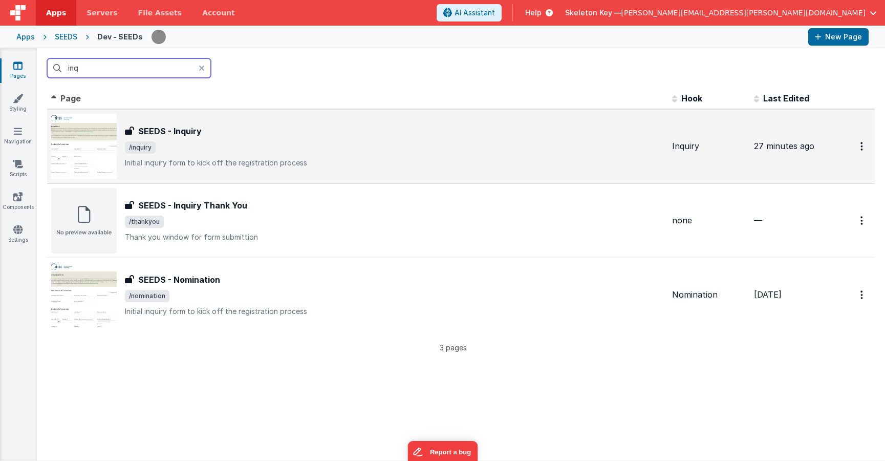
type input "inq"
click at [268, 149] on span "/inquiry" at bounding box center [394, 147] width 539 height 12
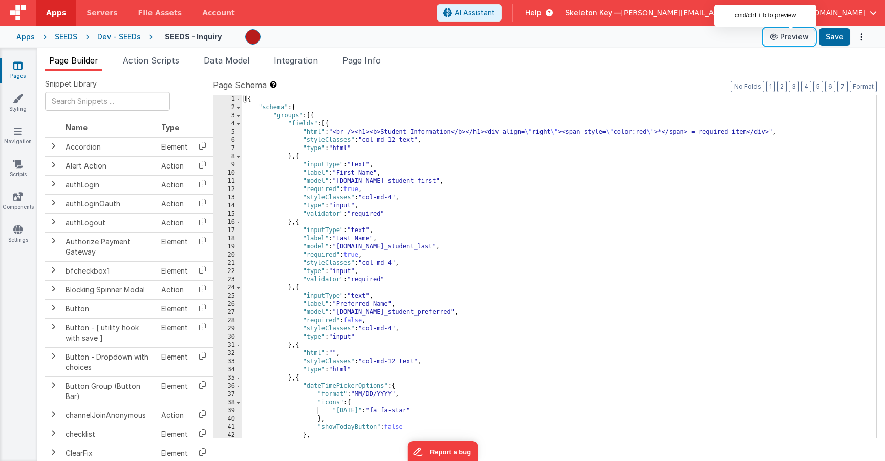
click at [801, 37] on button "Preview" at bounding box center [788, 37] width 51 height 16
click at [15, 67] on icon at bounding box center [17, 65] width 9 height 10
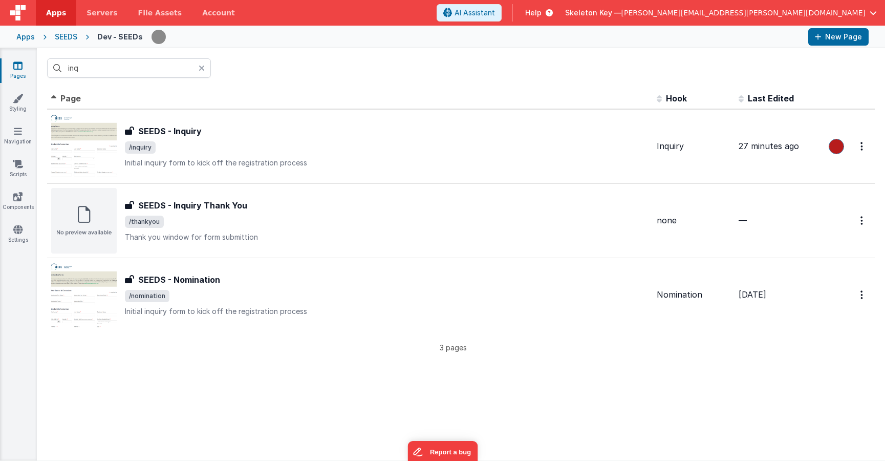
click at [202, 70] on icon at bounding box center [202, 68] width 6 height 8
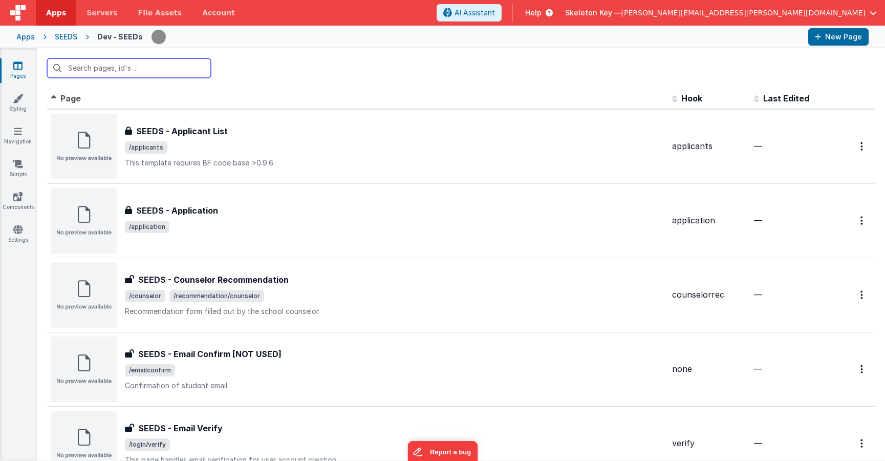
click at [182, 70] on input "text" at bounding box center [129, 67] width 164 height 19
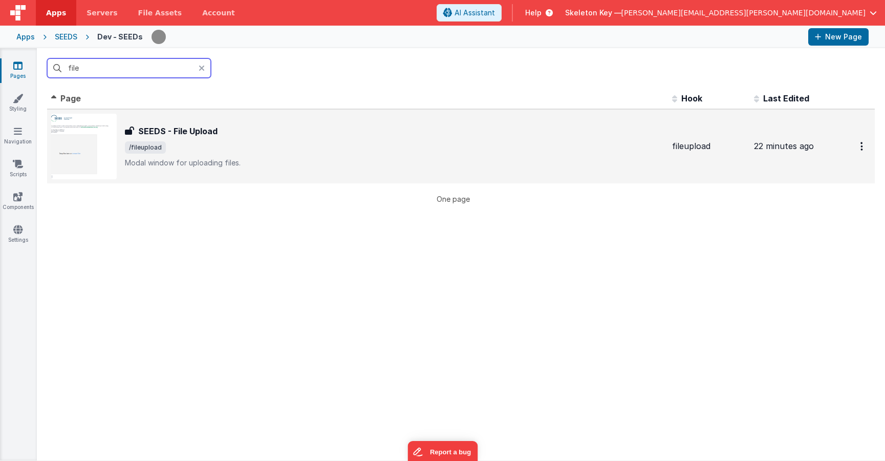
type input "file"
click at [196, 145] on span "/fileupload" at bounding box center [394, 147] width 539 height 12
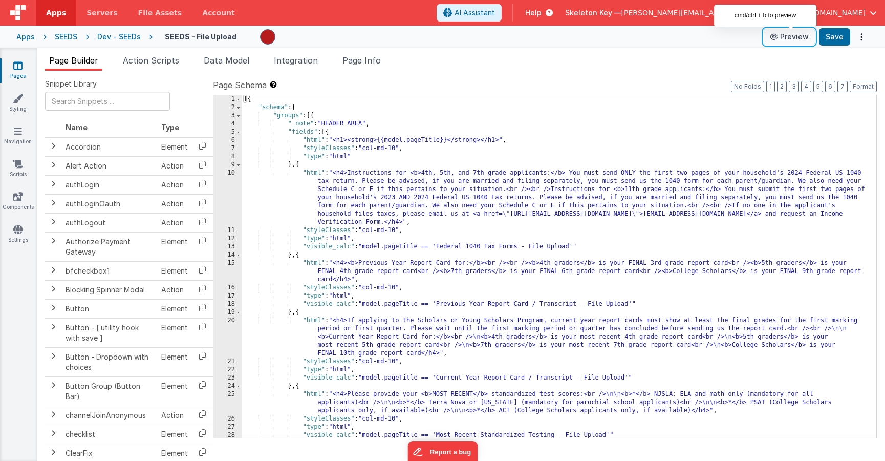
click at [798, 36] on button "Preview" at bounding box center [788, 37] width 51 height 16
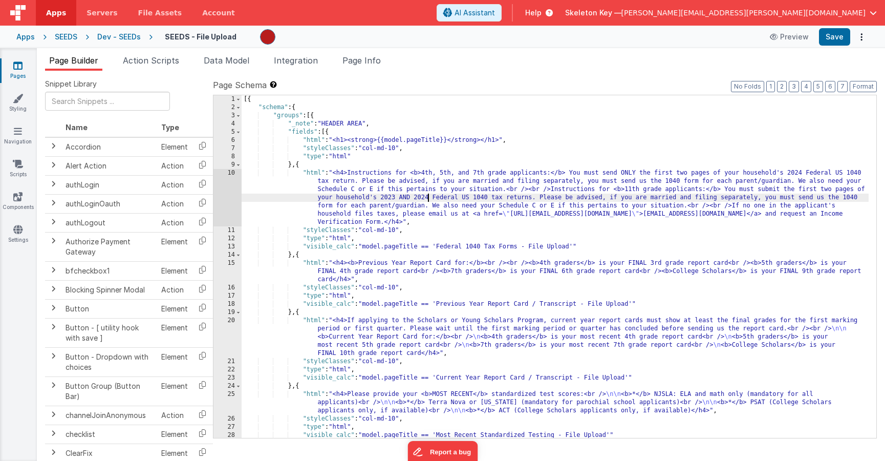
click at [427, 198] on div "[{ "schema" : { "groups" : [{ "_note" : "HEADER AREA" , "fields" : [{ "html" : …" at bounding box center [555, 274] width 627 height 359
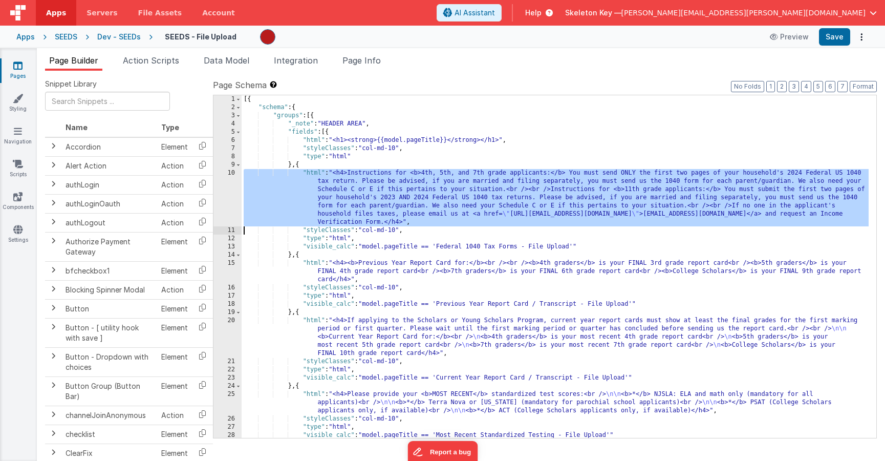
click at [231, 194] on div "10" at bounding box center [227, 197] width 28 height 57
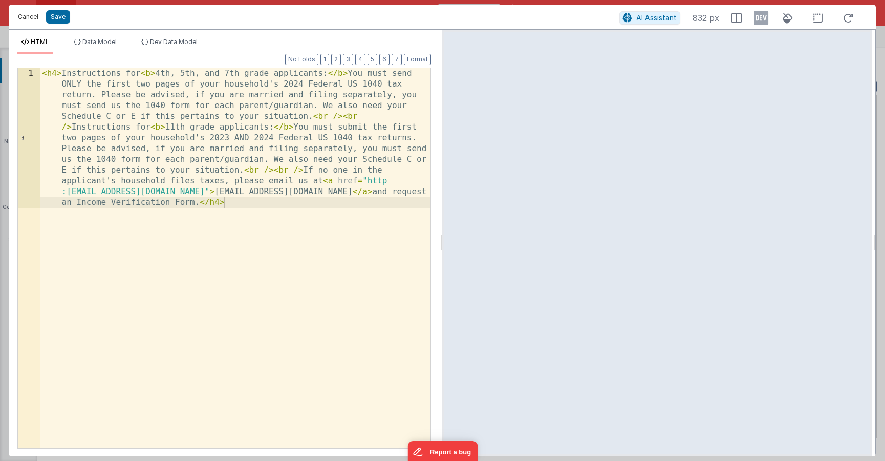
click at [28, 12] on button "Cancel" at bounding box center [28, 17] width 31 height 14
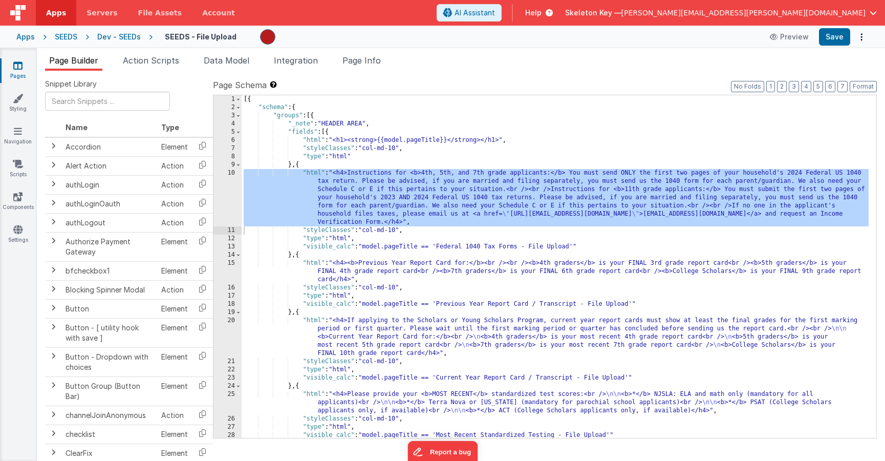
click at [24, 70] on link "Pages" at bounding box center [17, 70] width 37 height 20
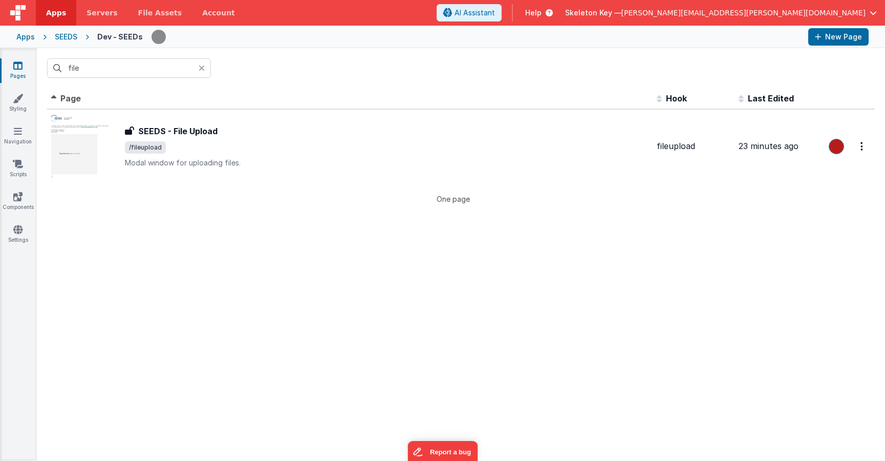
click at [200, 66] on icon at bounding box center [202, 68] width 6 height 8
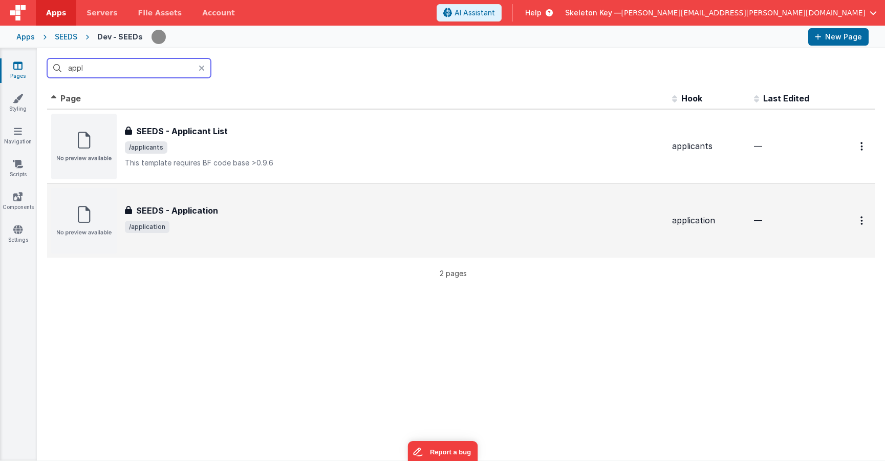
type input "appl"
click at [229, 211] on div "SEEDS - Application" at bounding box center [394, 210] width 539 height 12
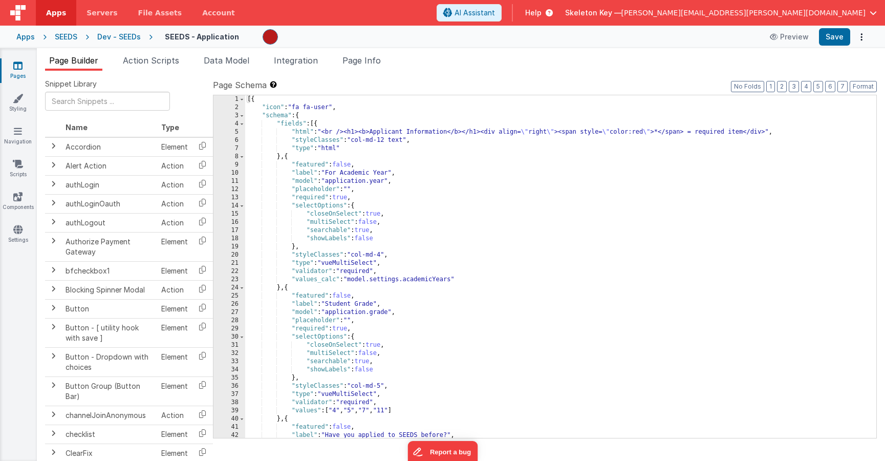
click at [705, 249] on div "[{ "icon" : "fa fa-user" , "schema" : { "fields" : [{ "html" : "<br /><h1><b>Ap…" at bounding box center [556, 274] width 623 height 359
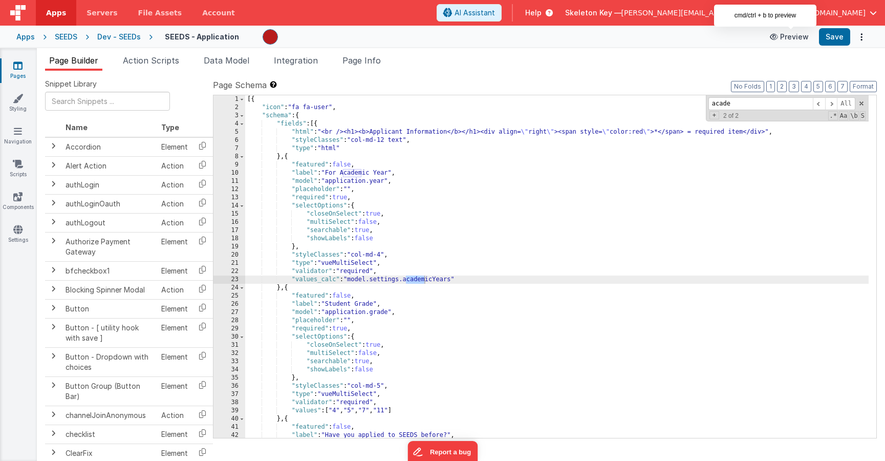
type input "acade"
click at [785, 37] on button "Preview" at bounding box center [788, 37] width 51 height 16
click at [17, 68] on icon at bounding box center [17, 65] width 9 height 10
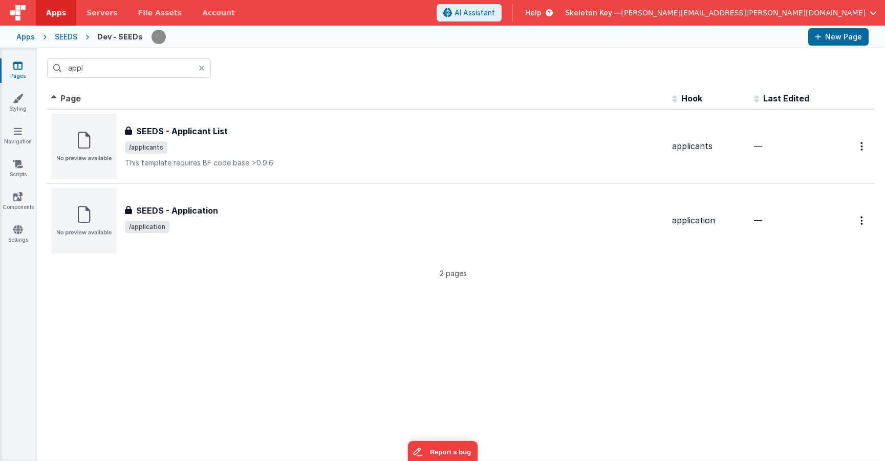
click at [28, 38] on div "Apps" at bounding box center [25, 37] width 18 height 10
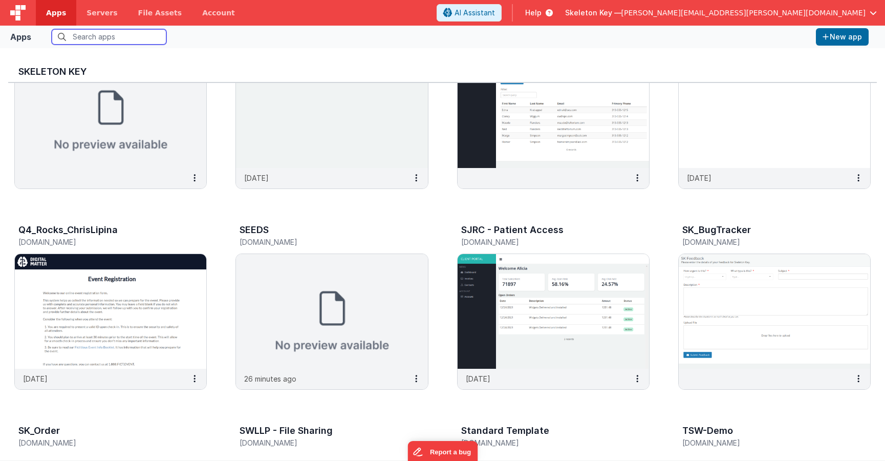
scroll to position [886, 0]
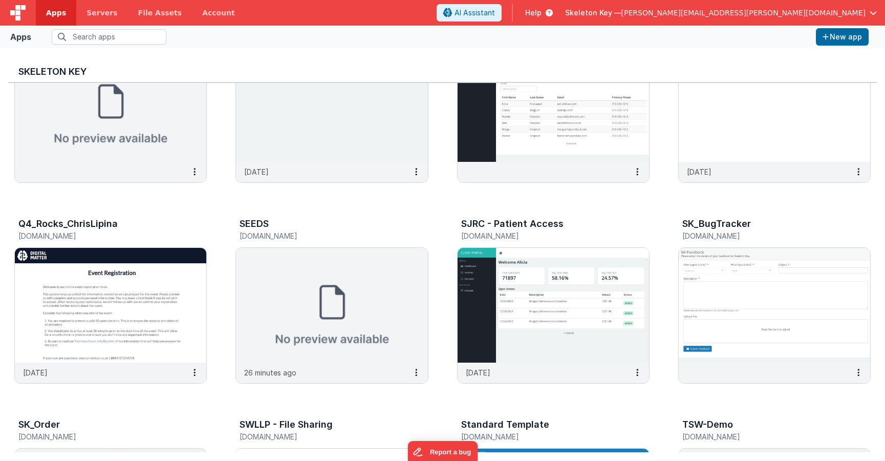
click at [401, 268] on img at bounding box center [331, 305] width 191 height 115
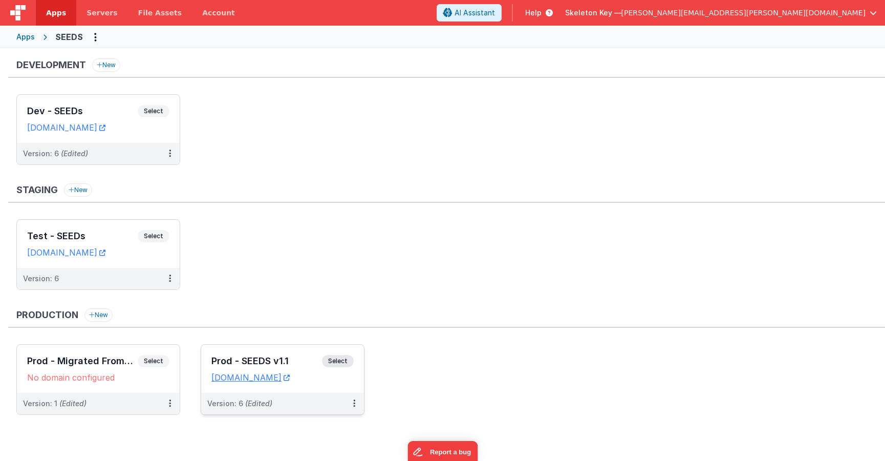
click at [349, 362] on span "Select" at bounding box center [338, 361] width 32 height 12
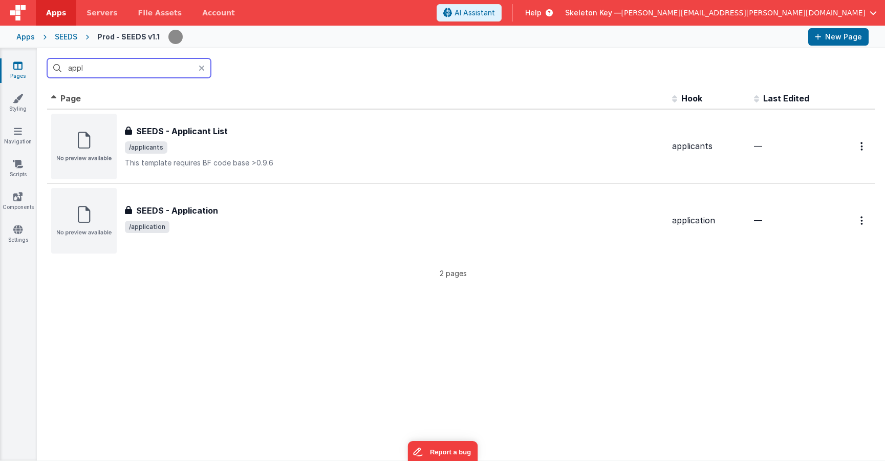
click at [106, 70] on input "appl" at bounding box center [129, 67] width 164 height 19
click at [90, 73] on input "appl" at bounding box center [129, 67] width 164 height 19
click at [90, 72] on input "appl" at bounding box center [129, 67] width 164 height 19
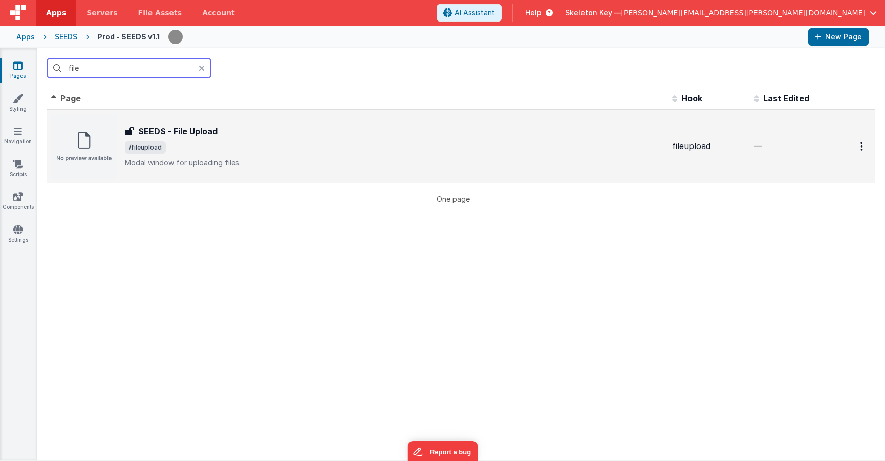
type input "file"
click at [226, 141] on span "/fileupload" at bounding box center [394, 147] width 539 height 12
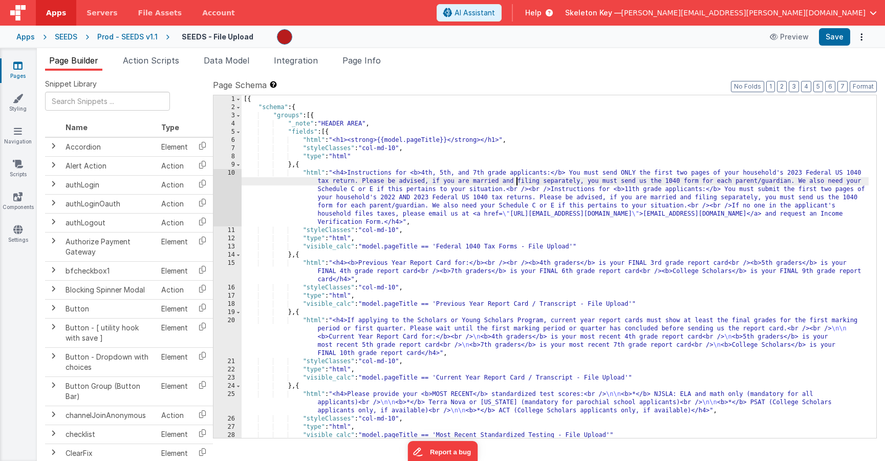
click at [517, 181] on div "[{ "schema" : { "groups" : [{ "_note" : "HEADER AREA" , "fields" : [{ "html" : …" at bounding box center [555, 274] width 627 height 359
click at [223, 198] on div "10" at bounding box center [227, 197] width 28 height 57
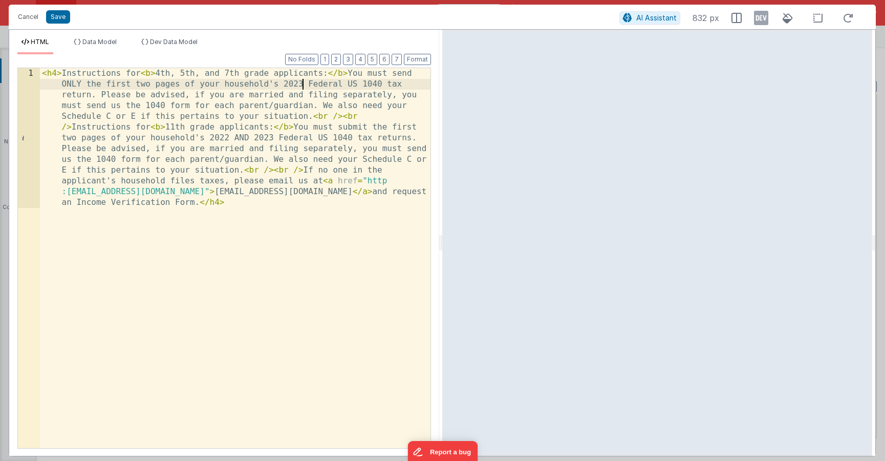
click at [301, 82] on div "< h4 > Instructions for < b > 4th, 5th, and 7th grade applicants: </ b > You mu…" at bounding box center [235, 397] width 390 height 659
click at [227, 137] on div "< h4 > Instructions for < b > 4th, 5th, and 7th grade applicants: </ b > You mu…" at bounding box center [235, 397] width 390 height 659
click at [272, 142] on div "< h4 > Instructions for < b > 4th, 5th, and 7th grade applicants: </ b > You mu…" at bounding box center [235, 397] width 390 height 659
click at [59, 13] on button "Save" at bounding box center [58, 16] width 24 height 13
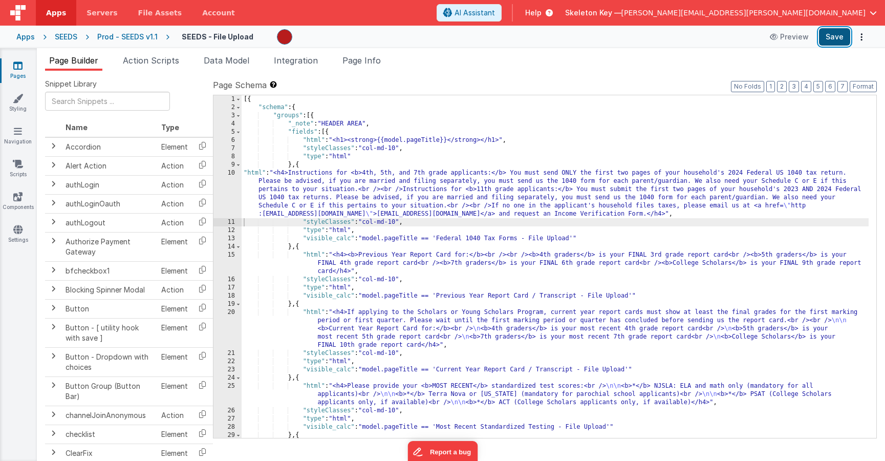
click at [836, 33] on button "Save" at bounding box center [834, 36] width 31 height 17
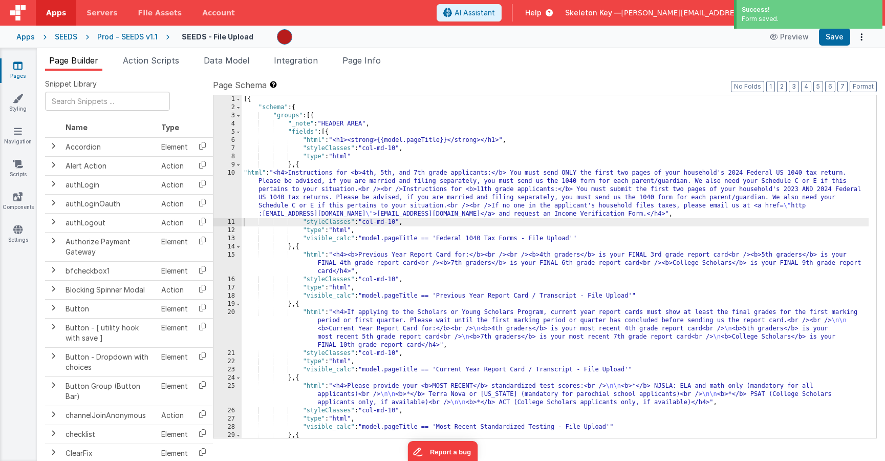
click at [21, 66] on icon at bounding box center [17, 65] width 9 height 10
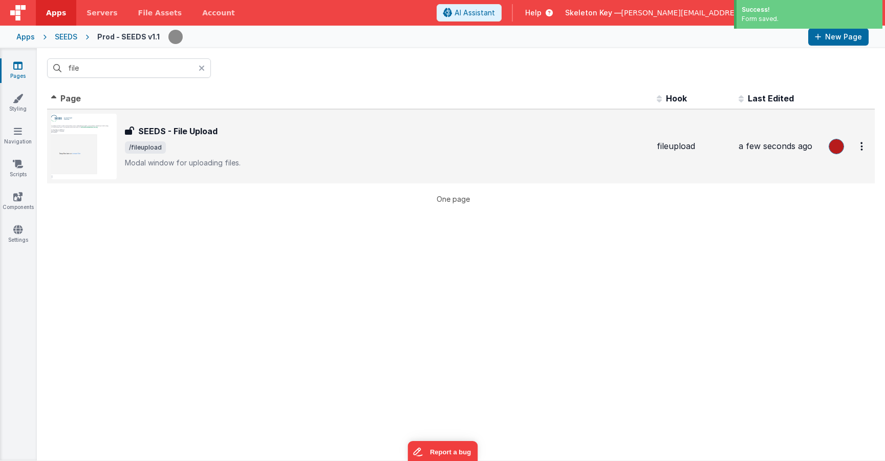
click at [259, 139] on div "SEEDS - File Upload SEEDS - File Upload /fileupload Modal window for uploading …" at bounding box center [386, 146] width 523 height 43
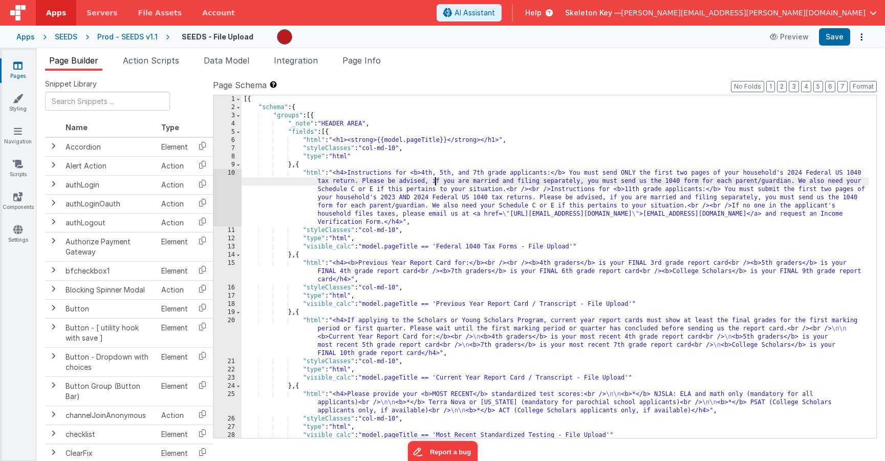
click at [433, 183] on div "[{ "schema" : { "groups" : [{ "_note" : "HEADER AREA" , "fields" : [{ "html" : …" at bounding box center [555, 274] width 627 height 359
click at [224, 198] on div "10" at bounding box center [227, 197] width 28 height 57
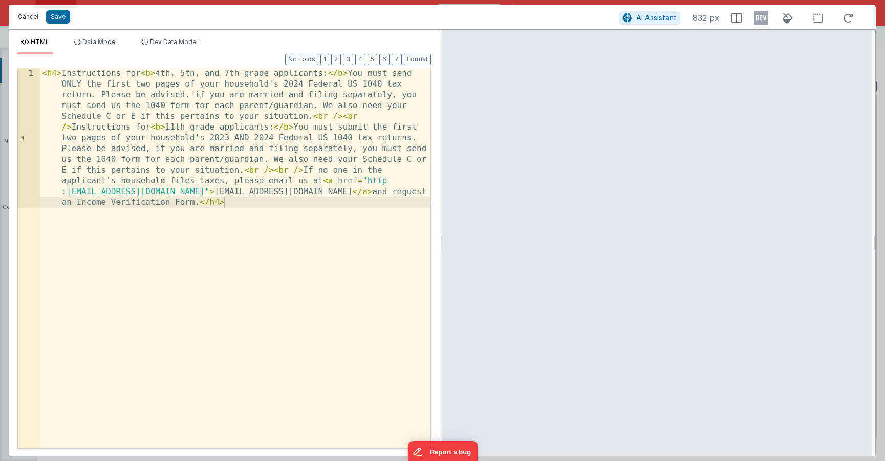
click at [32, 17] on button "Cancel" at bounding box center [28, 17] width 31 height 14
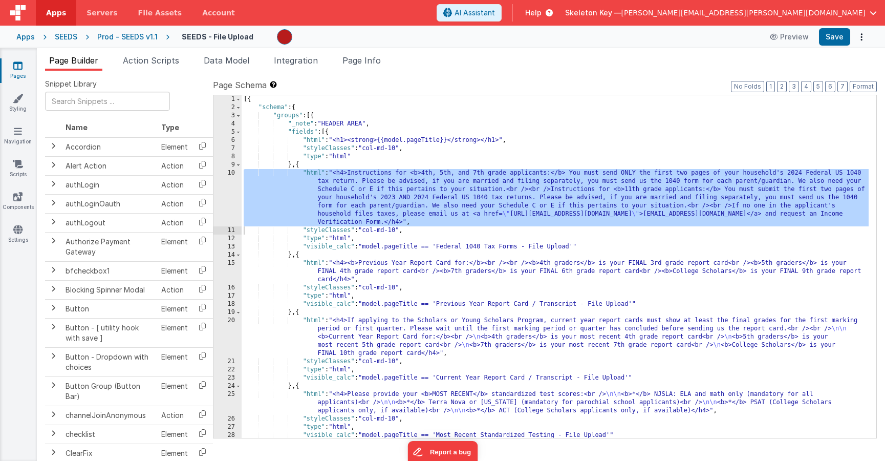
click at [20, 69] on icon at bounding box center [17, 65] width 9 height 10
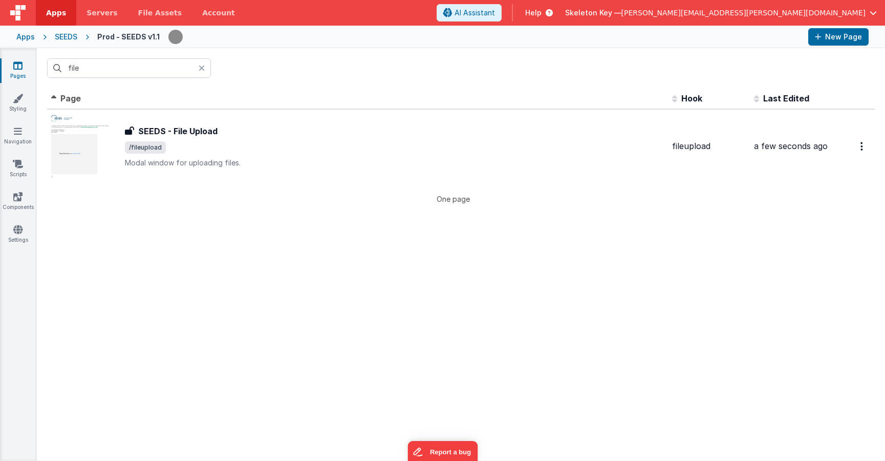
click at [204, 67] on icon at bounding box center [202, 68] width 6 height 8
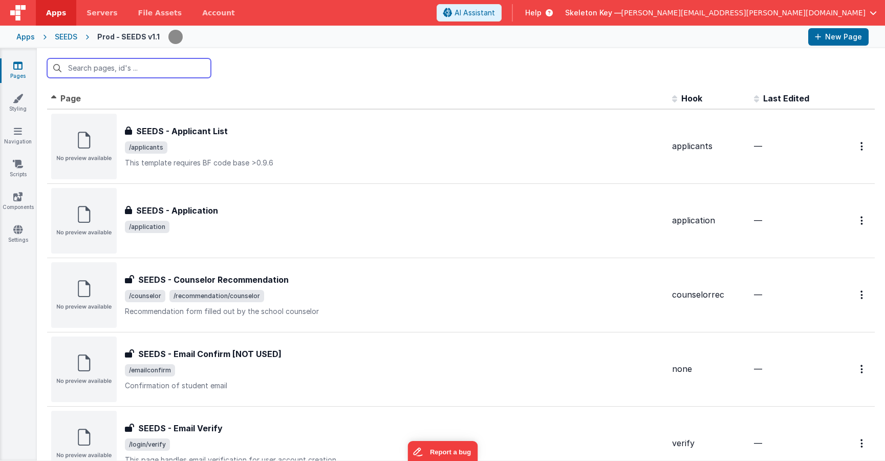
click at [107, 71] on input "text" at bounding box center [129, 67] width 164 height 19
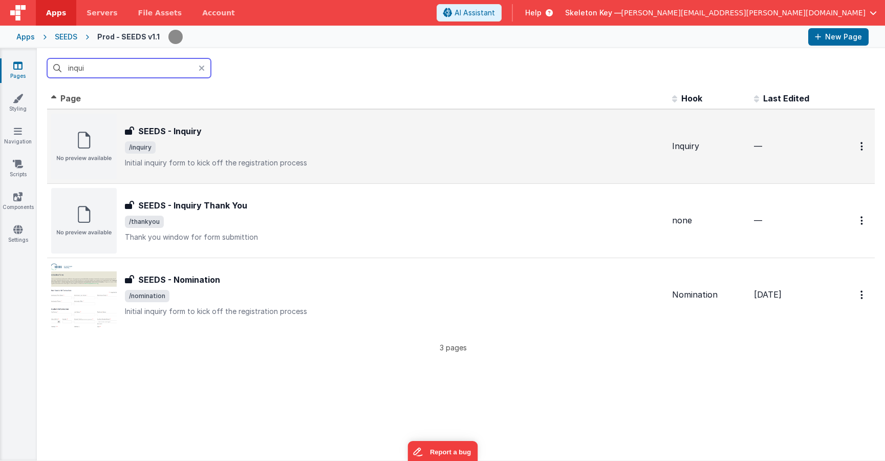
type input "inqui"
click at [217, 131] on div "SEEDS - Inquiry" at bounding box center [394, 131] width 539 height 12
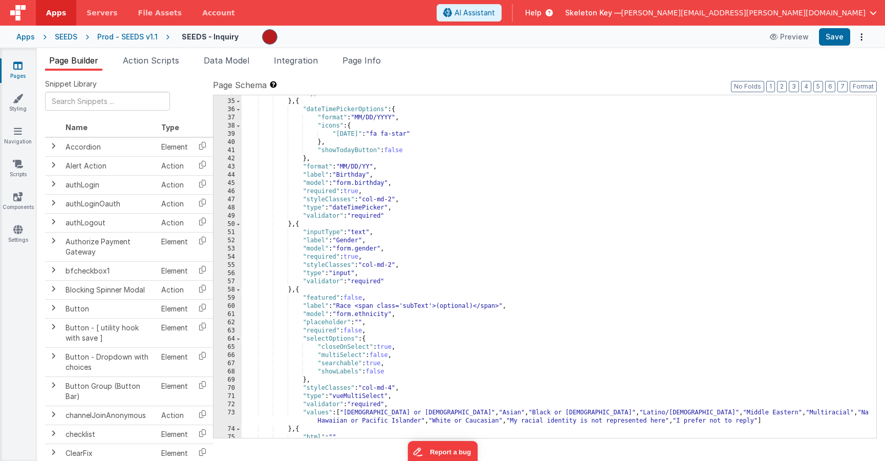
scroll to position [399, 0]
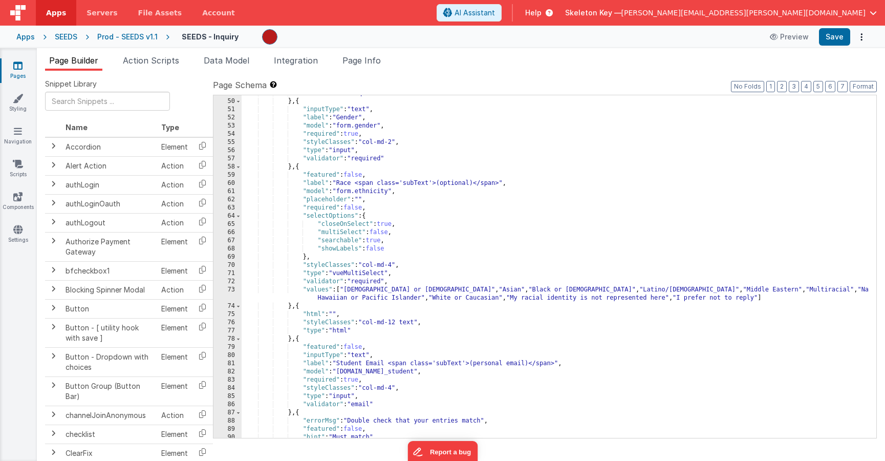
click at [592, 246] on div ""validator" : "required" } , { "inputType" : "text" , "label" : "Gender" , "mod…" at bounding box center [555, 268] width 627 height 359
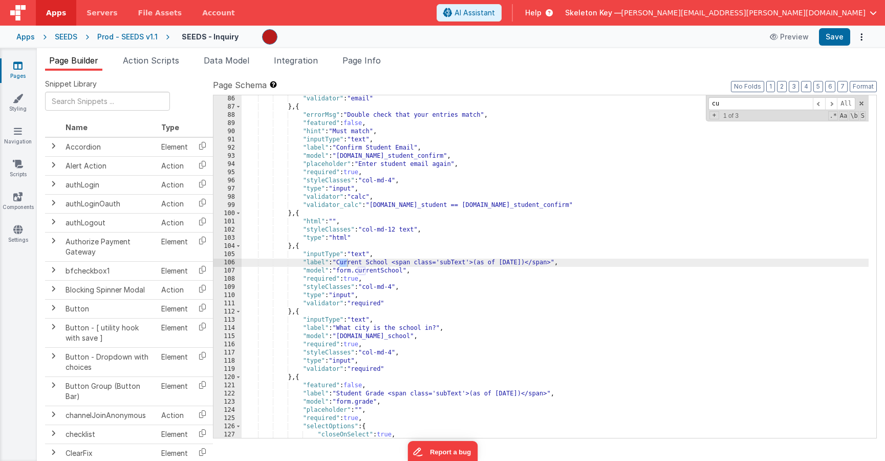
scroll to position [705, 0]
type input "current"
click at [539, 261] on div ""validator" : "email" } , { "errorMsg" : "Double check that your entries match"…" at bounding box center [555, 274] width 627 height 359
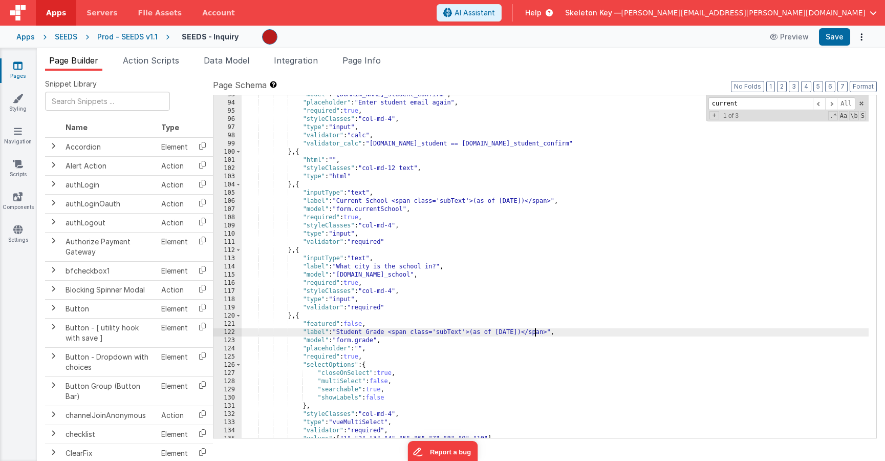
drag, startPoint x: 534, startPoint y: 331, endPoint x: 566, endPoint y: 307, distance: 39.5
click at [535, 331] on div ""model" : "[DOMAIN_NAME]_student_confirm" , "placeholder" : "Enter student emai…" at bounding box center [555, 270] width 627 height 359
click at [541, 250] on div ""model" : "[DOMAIN_NAME]_student_confirm" , "placeholder" : "Enter student emai…" at bounding box center [555, 270] width 627 height 359
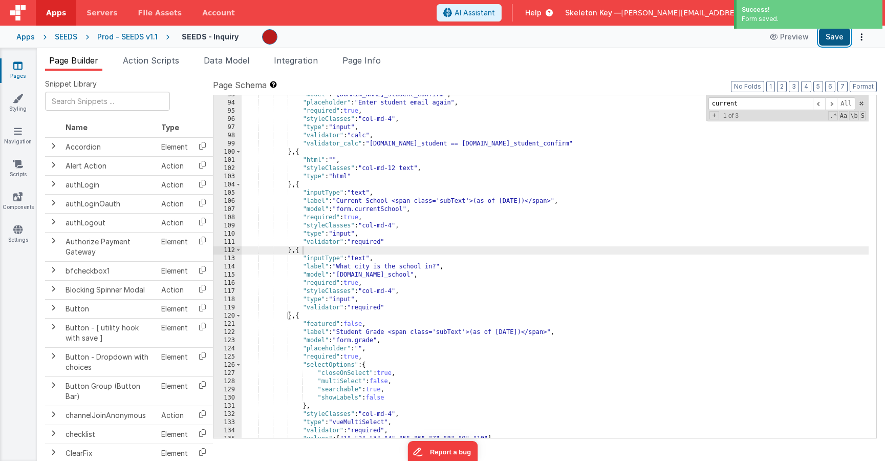
click at [839, 38] on button "Save" at bounding box center [834, 36] width 31 height 17
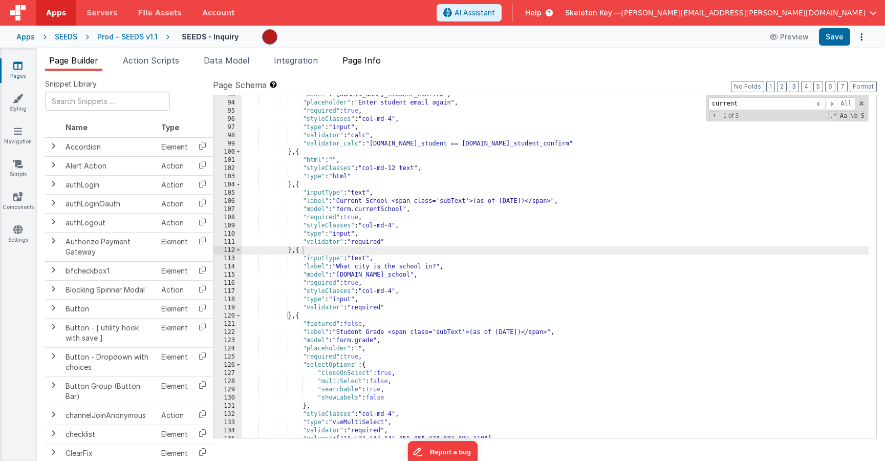
click at [360, 58] on span "Page Info" at bounding box center [361, 60] width 38 height 10
